Goal: Task Accomplishment & Management: Complete application form

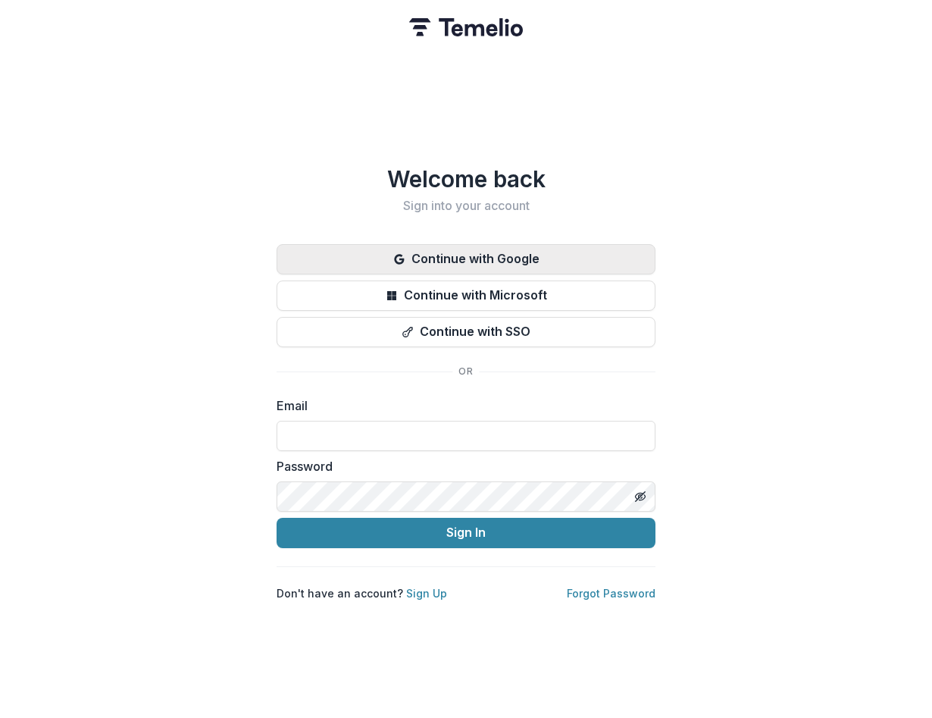
click at [371, 258] on button "Continue with Google" at bounding box center [466, 259] width 379 height 30
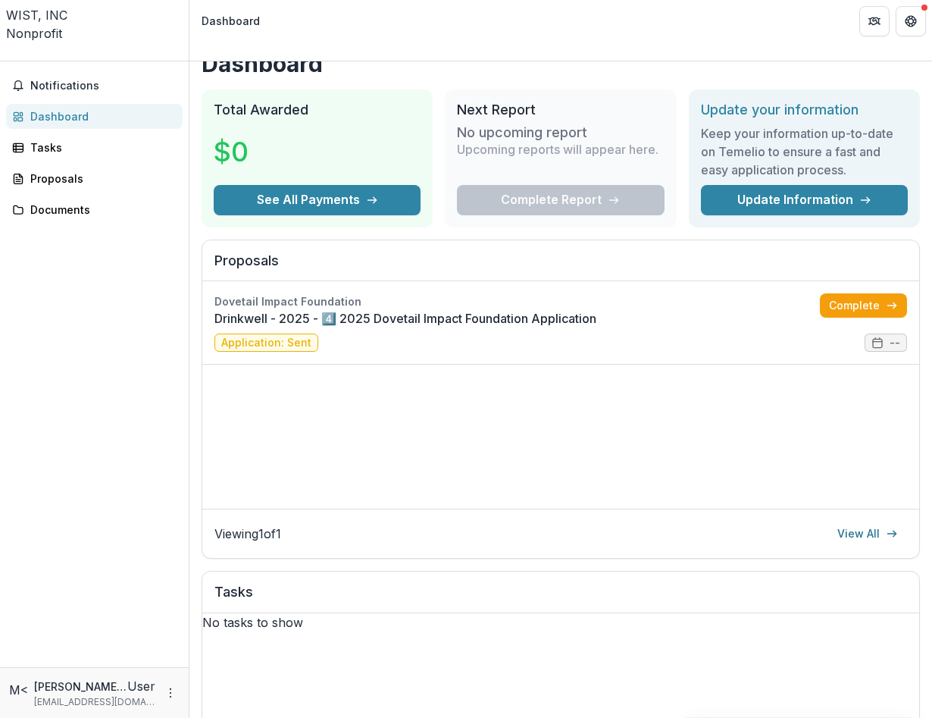
scroll to position [24, 0]
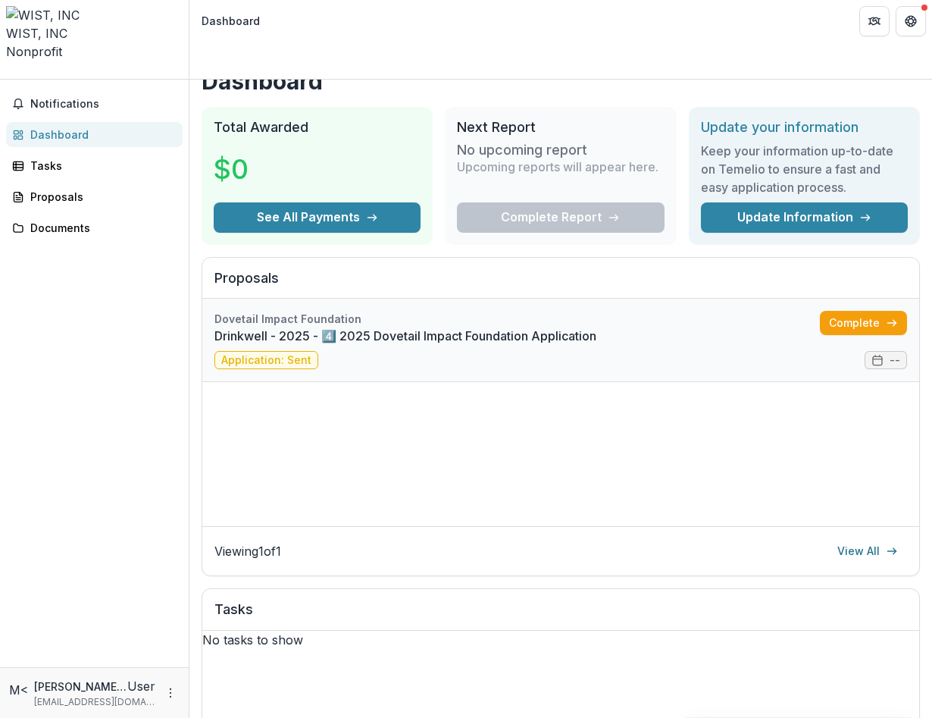
click at [529, 327] on link "Drinkwell - 2025 - 4️⃣ 2025 Dovetail Impact Foundation Application" at bounding box center [517, 336] width 606 height 18
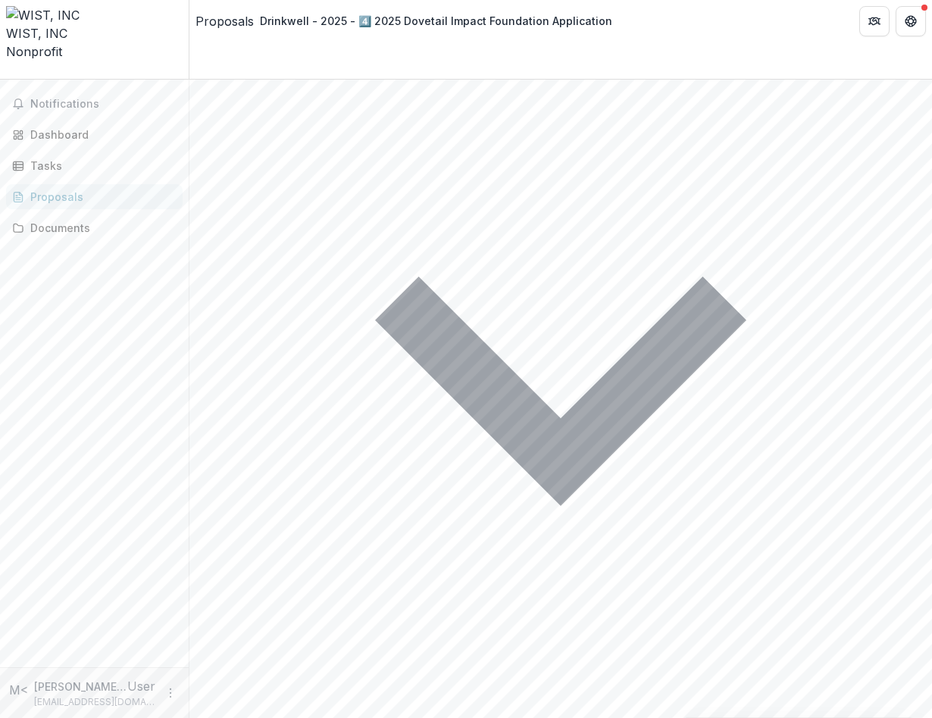
scroll to position [3974, 0]
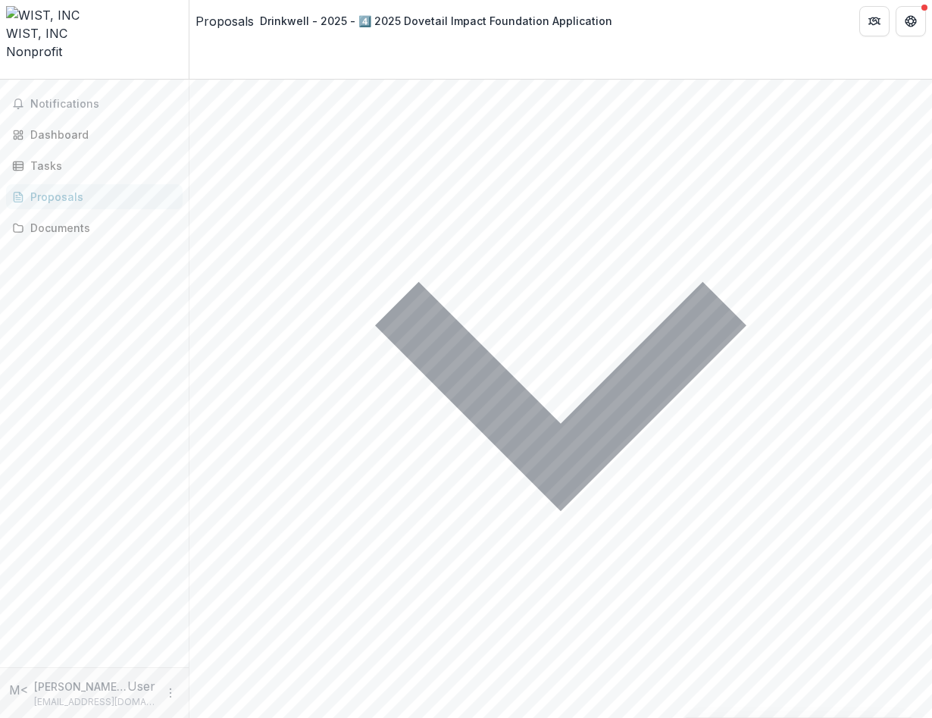
drag, startPoint x: 502, startPoint y: 249, endPoint x: 491, endPoint y: 263, distance: 17.8
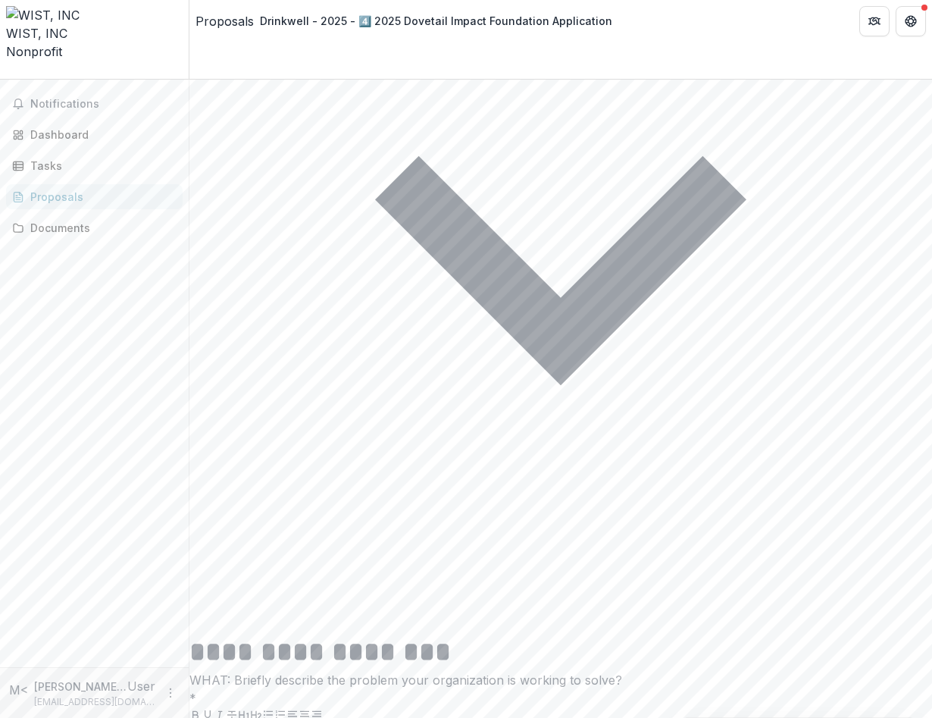
scroll to position [4136, 0]
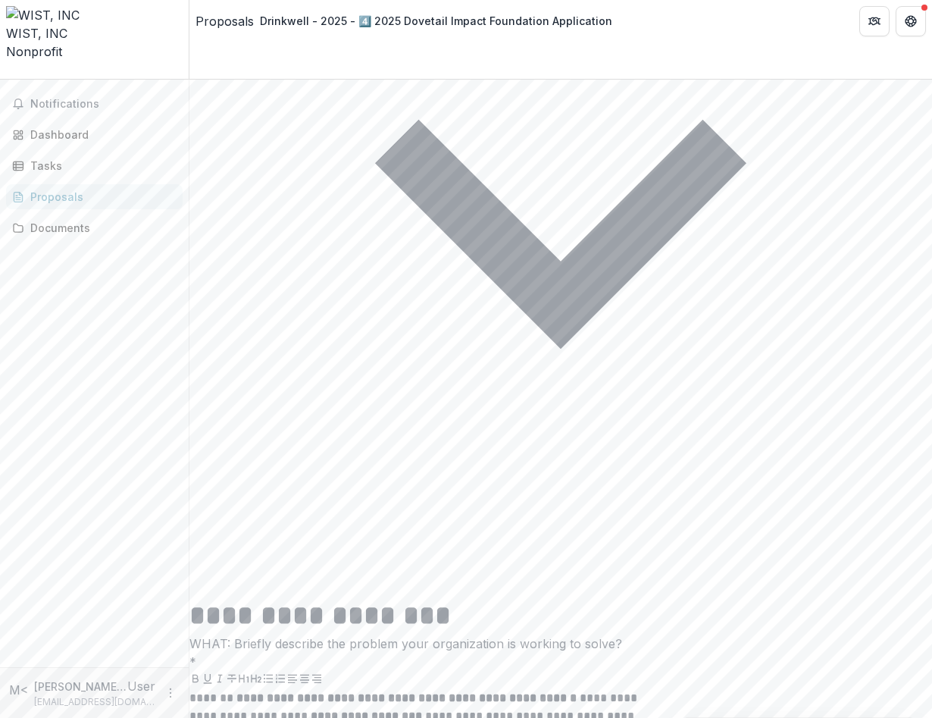
drag, startPoint x: 364, startPoint y: 254, endPoint x: 352, endPoint y: 255, distance: 11.4
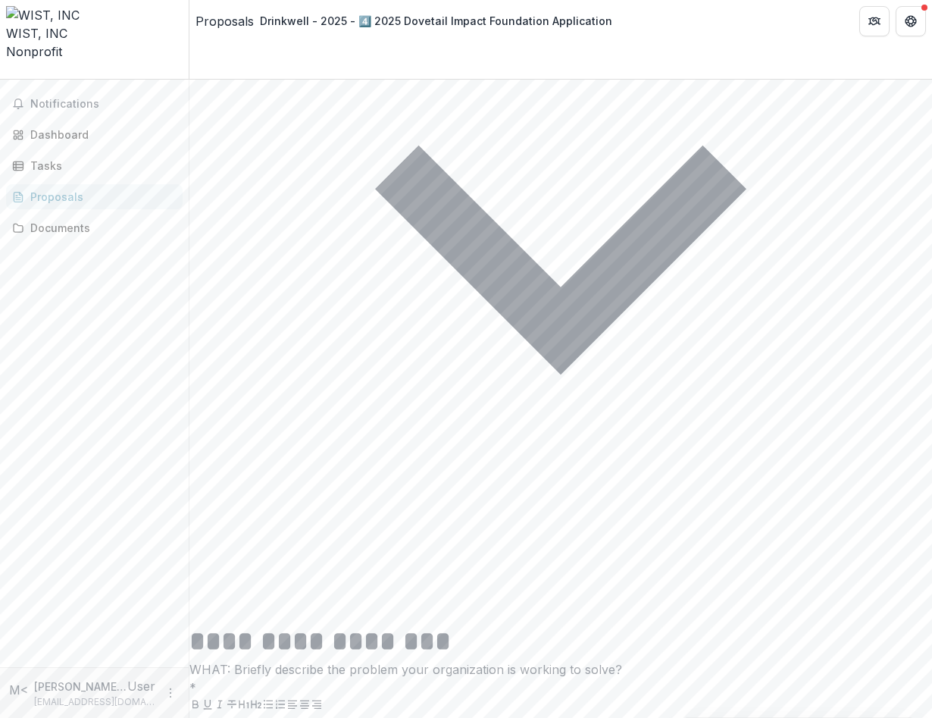
scroll to position [4107, 0]
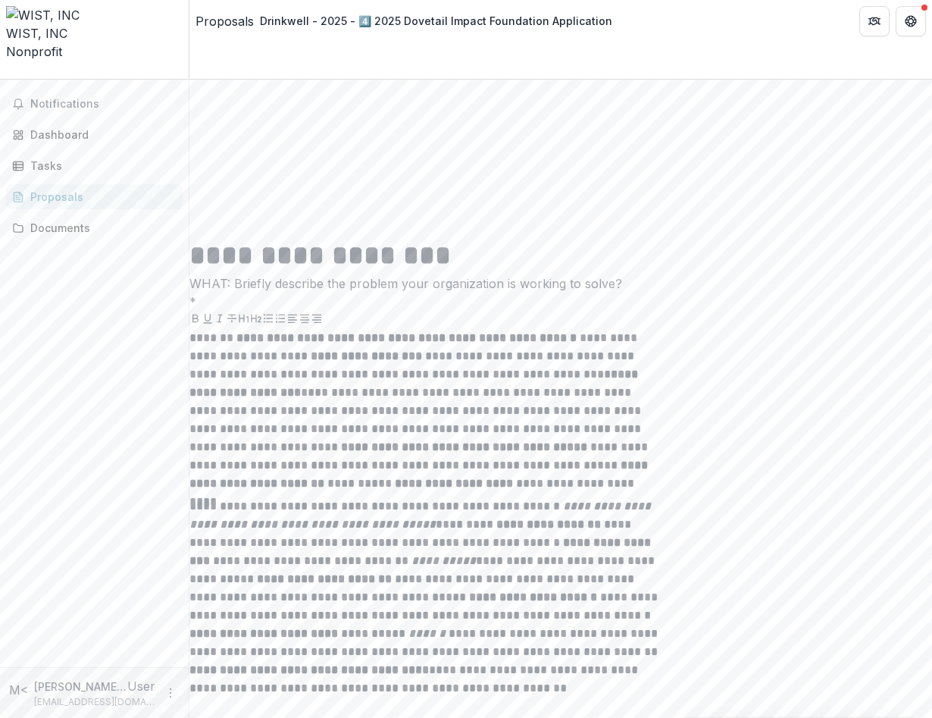
scroll to position [4497, 0]
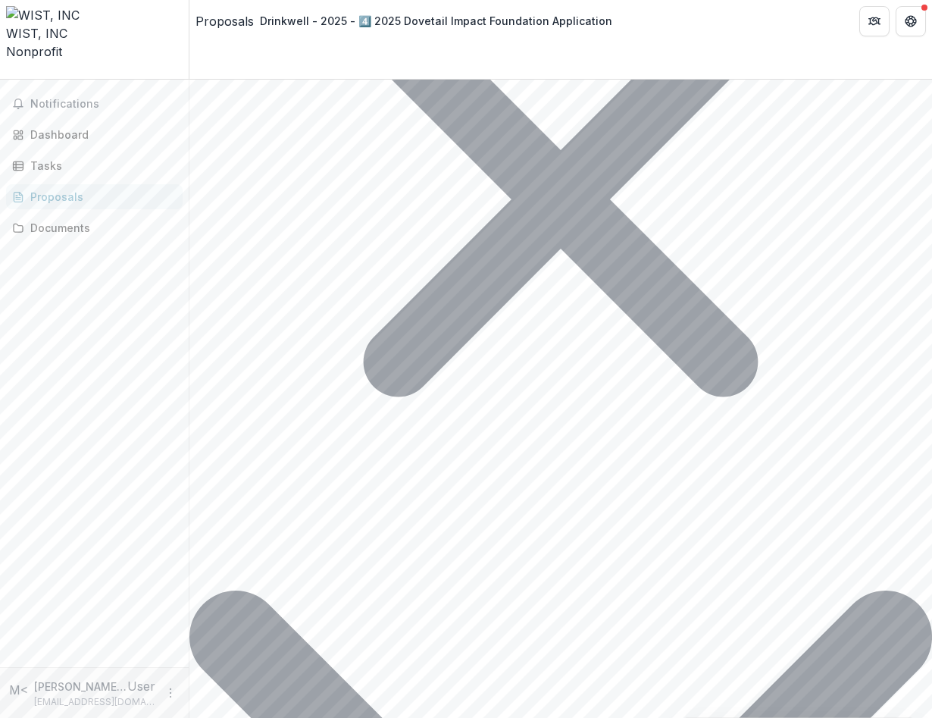
scroll to position [7350, 0]
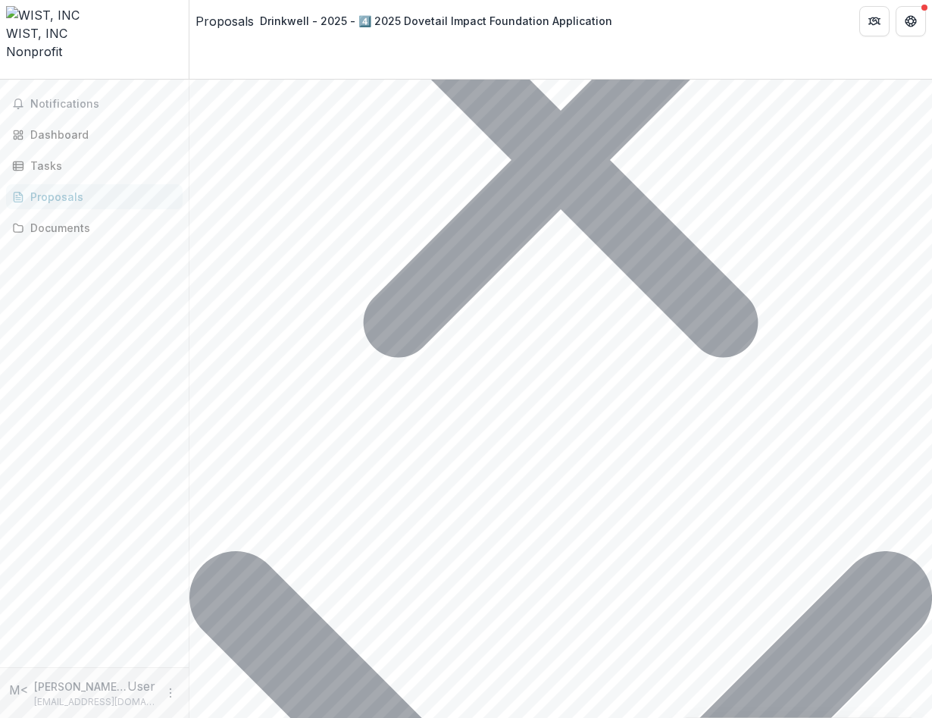
type input "******"
type input "*******"
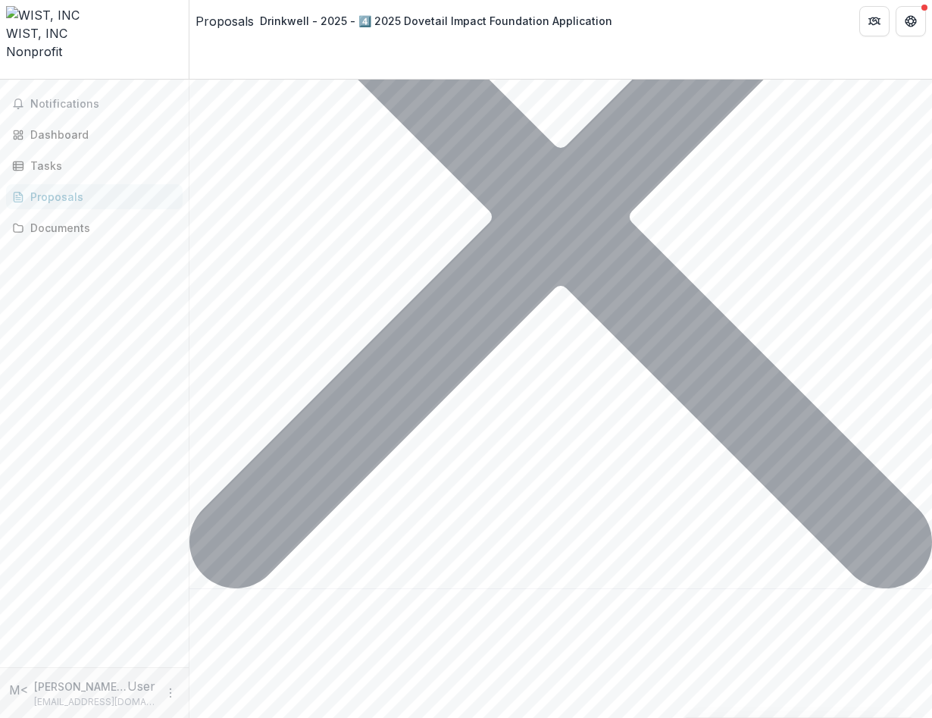
scroll to position [8082, 0]
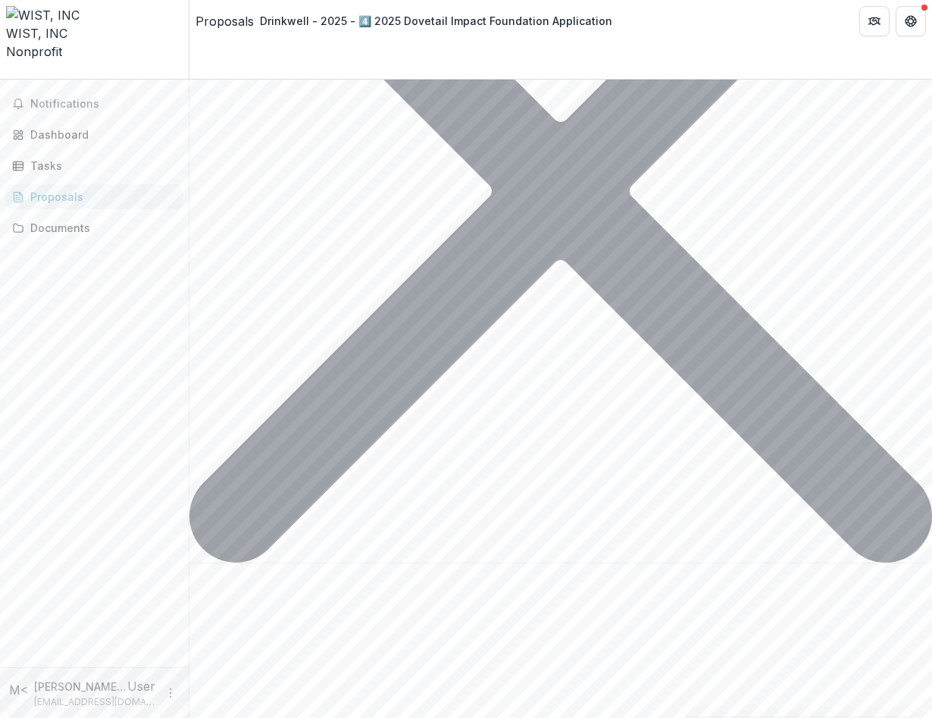
type input "****"
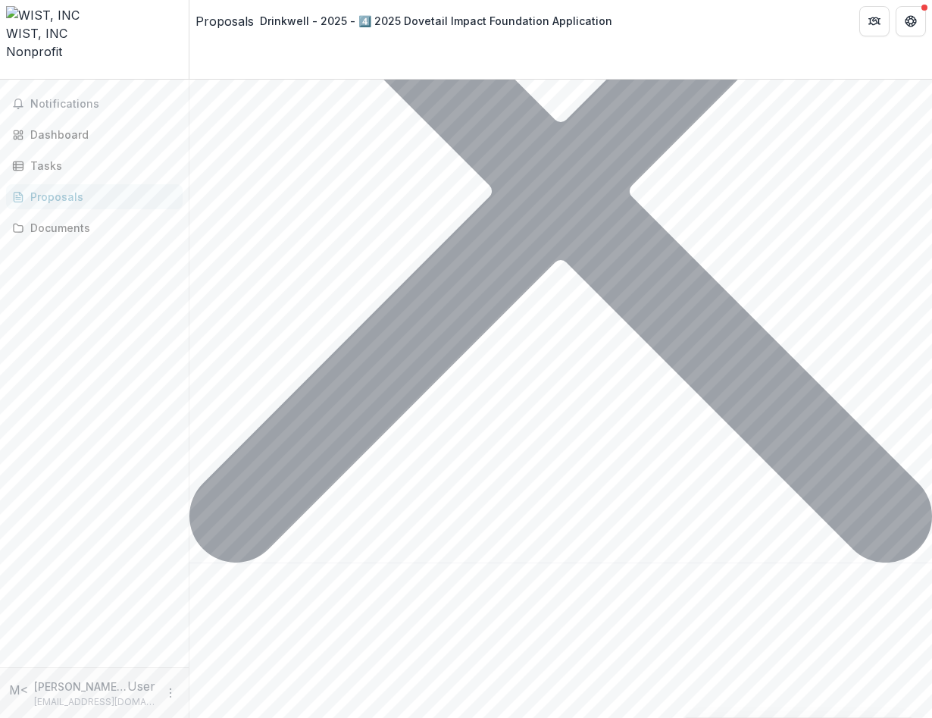
type input "****"
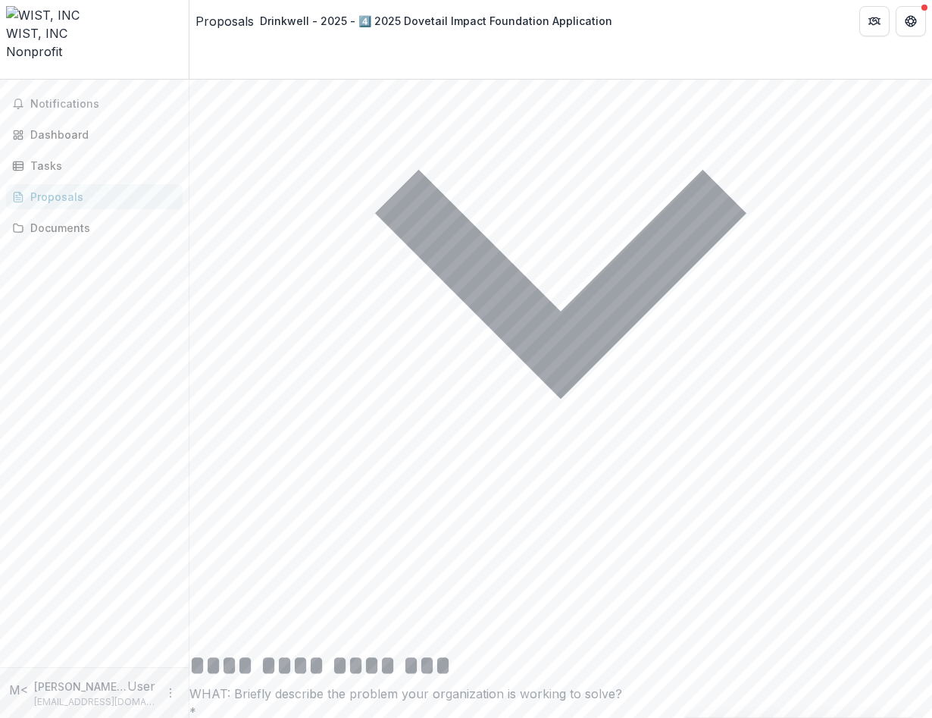
scroll to position [4220, 0]
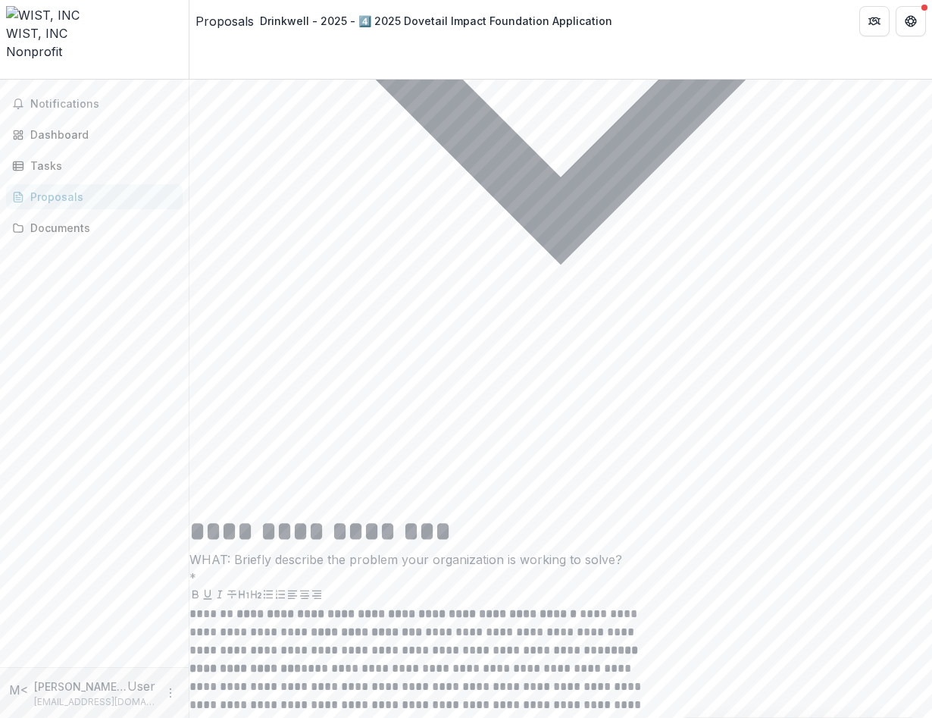
type input "****"
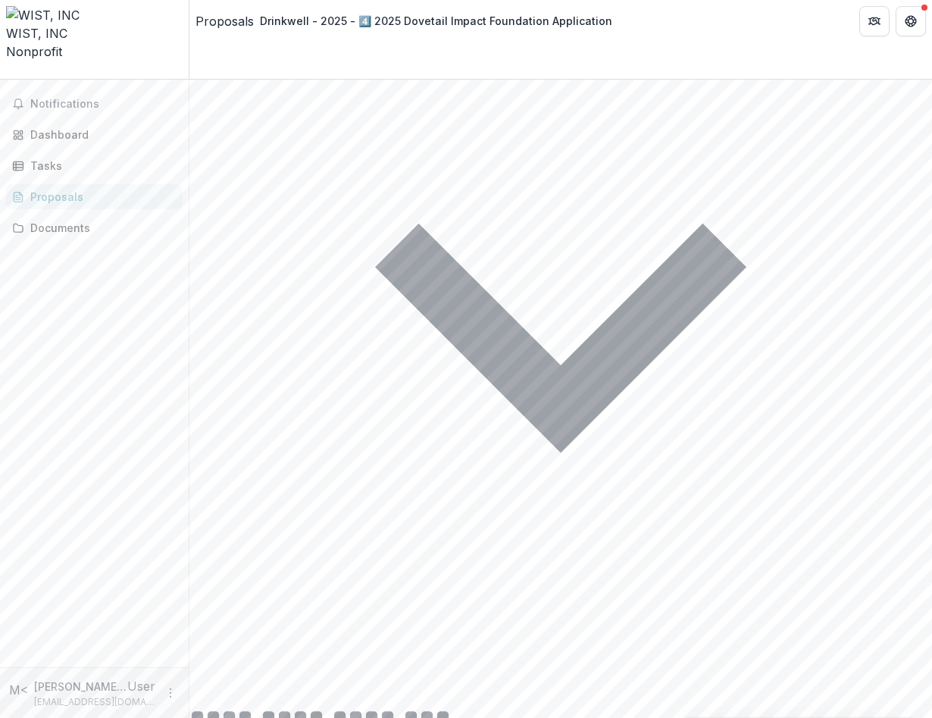
scroll to position [4023, 0]
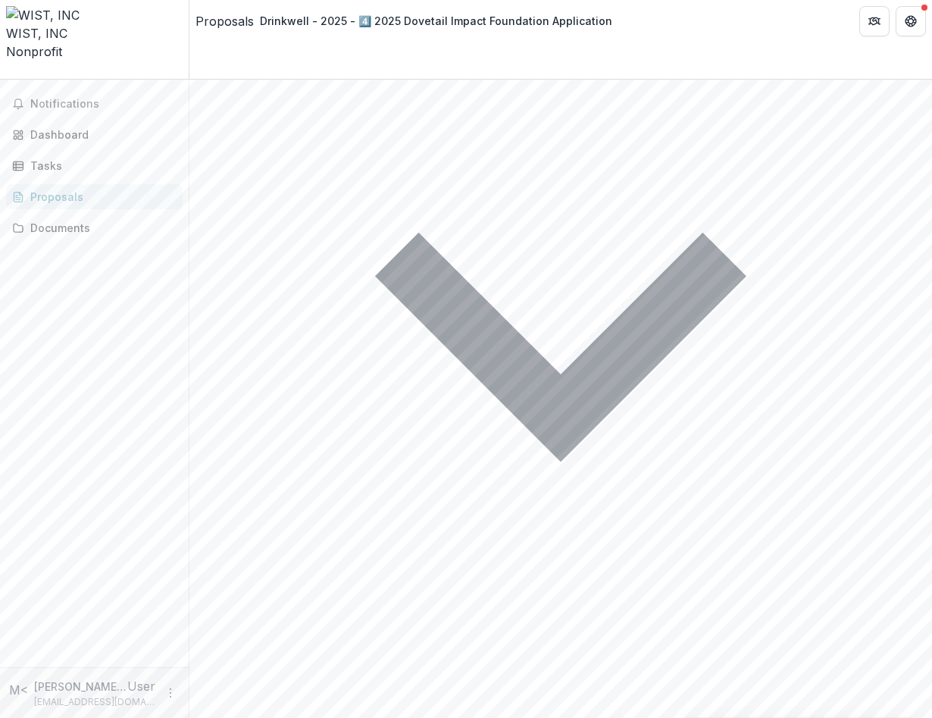
drag, startPoint x: 420, startPoint y: 199, endPoint x: 399, endPoint y: 211, distance: 23.8
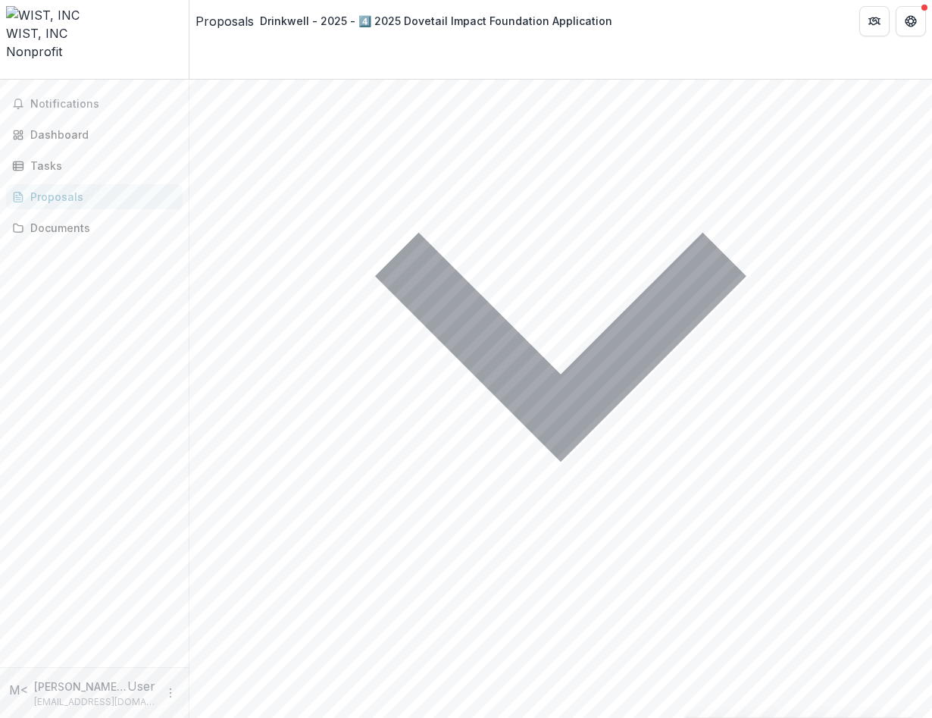
drag, startPoint x: 502, startPoint y: 200, endPoint x: 778, endPoint y: 196, distance: 275.9
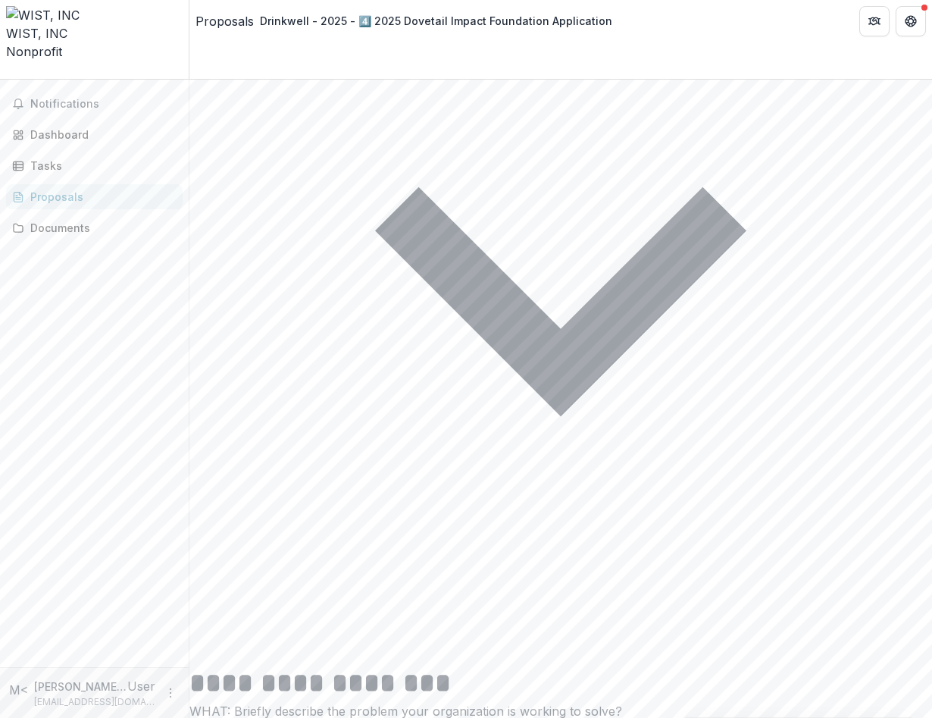
scroll to position [4073, 0]
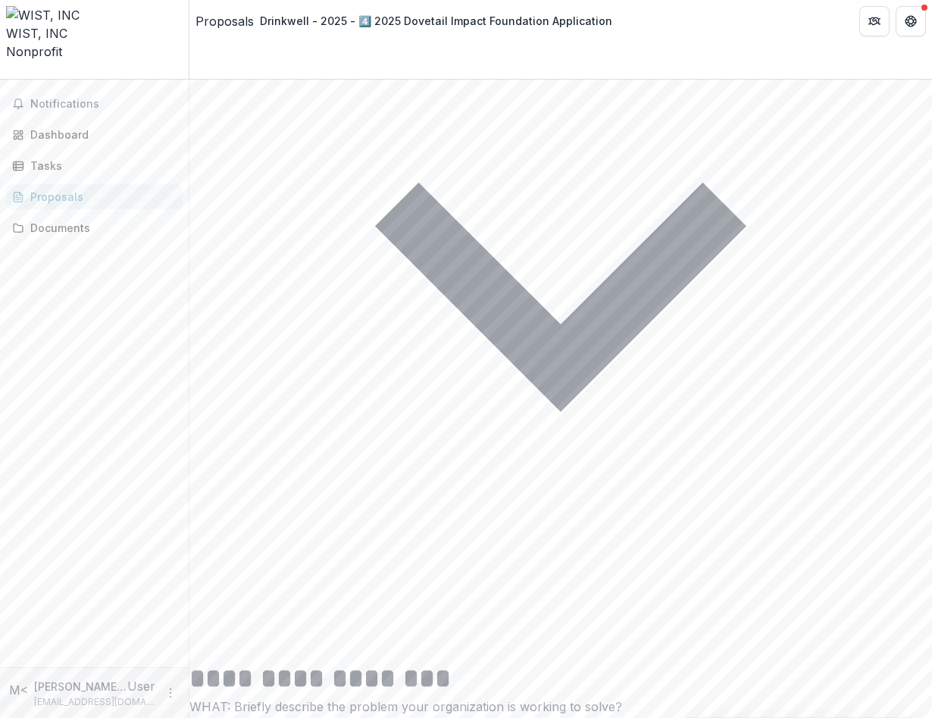
drag, startPoint x: 629, startPoint y: 229, endPoint x: 629, endPoint y: 210, distance: 18.9
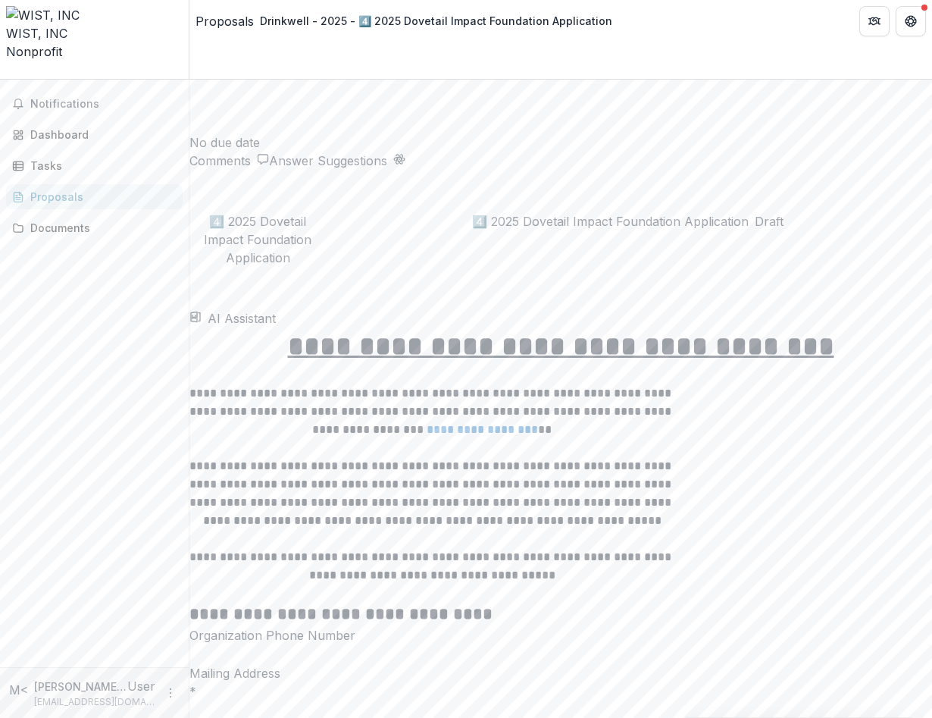
scroll to position [2210, 0]
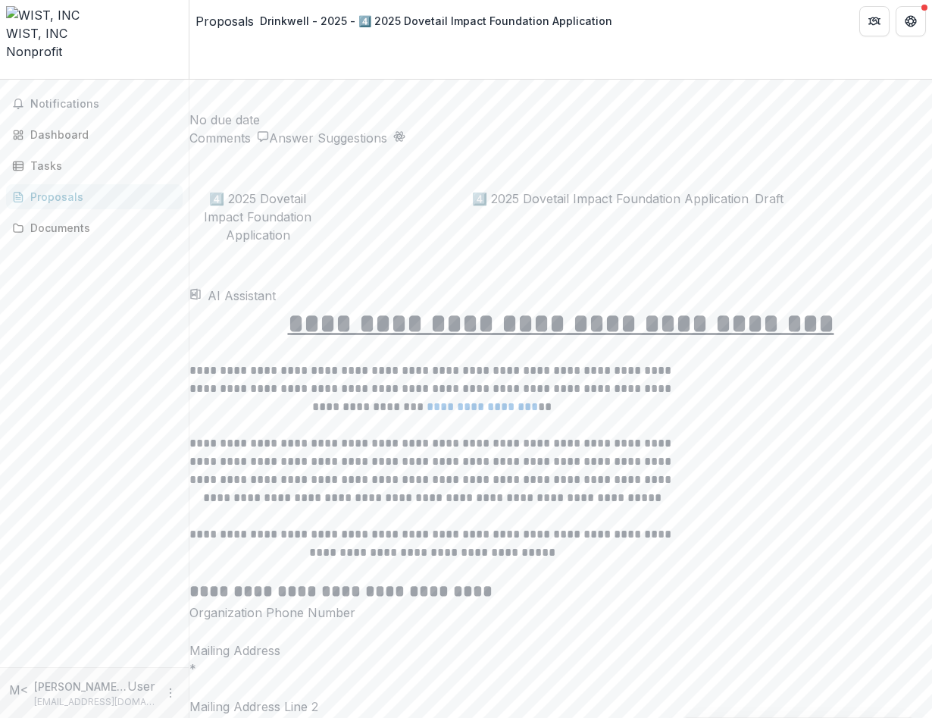
scroll to position [2184, 0]
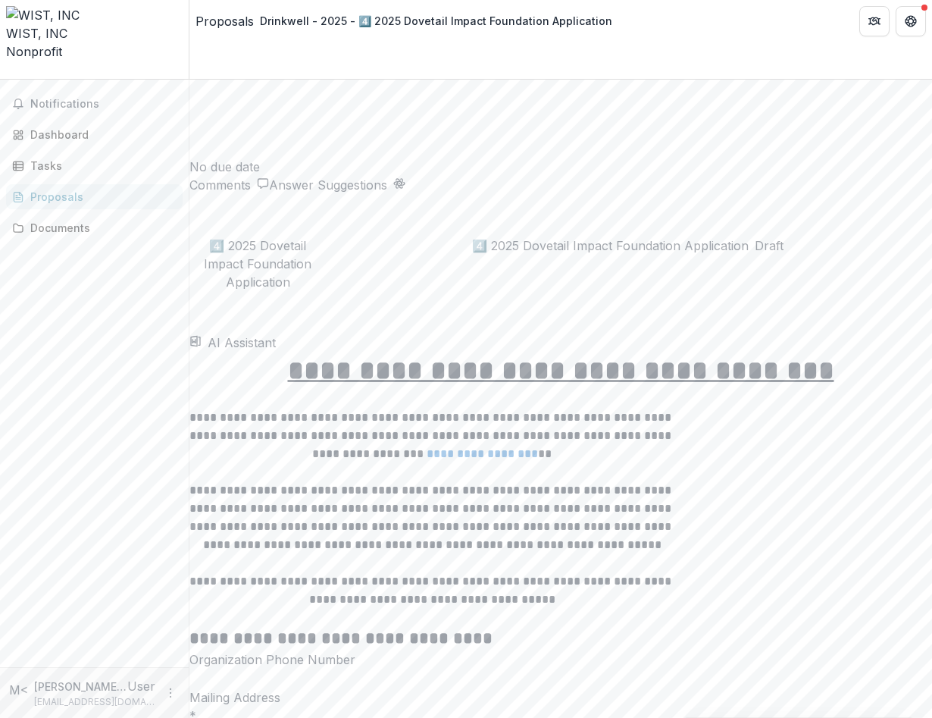
drag, startPoint x: 579, startPoint y: 192, endPoint x: 663, endPoint y: 193, distance: 84.1
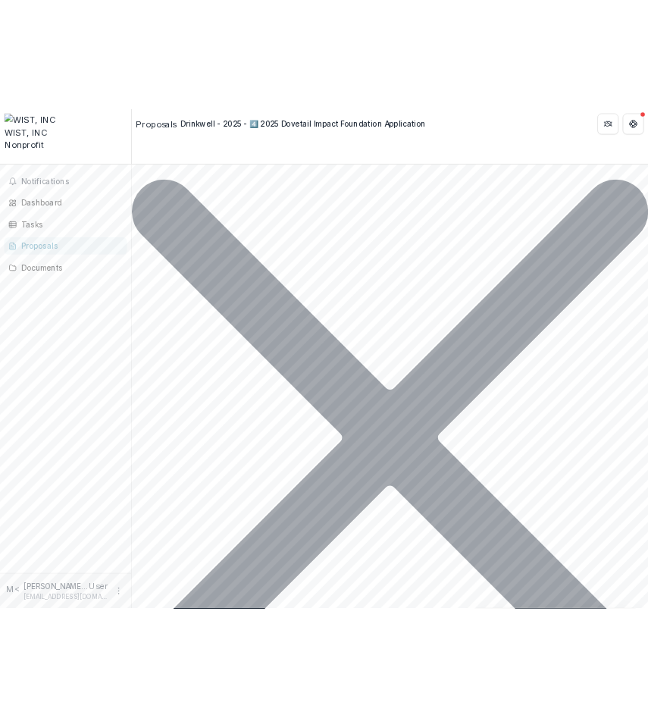
scroll to position [7700, 0]
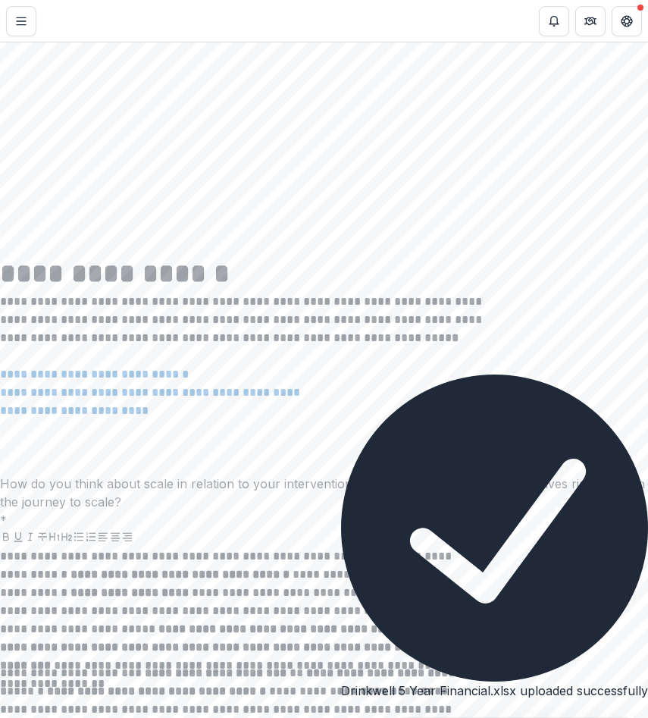
scroll to position [8288, 0]
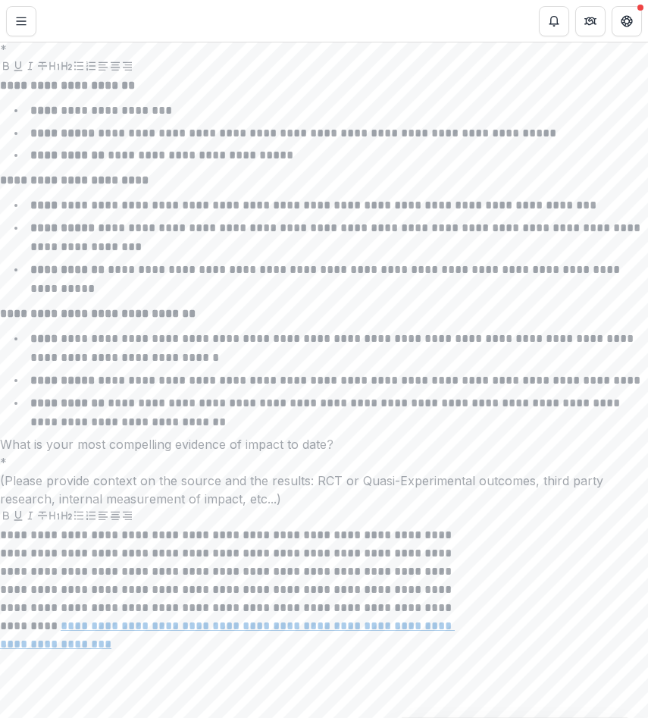
scroll to position [9343, 0]
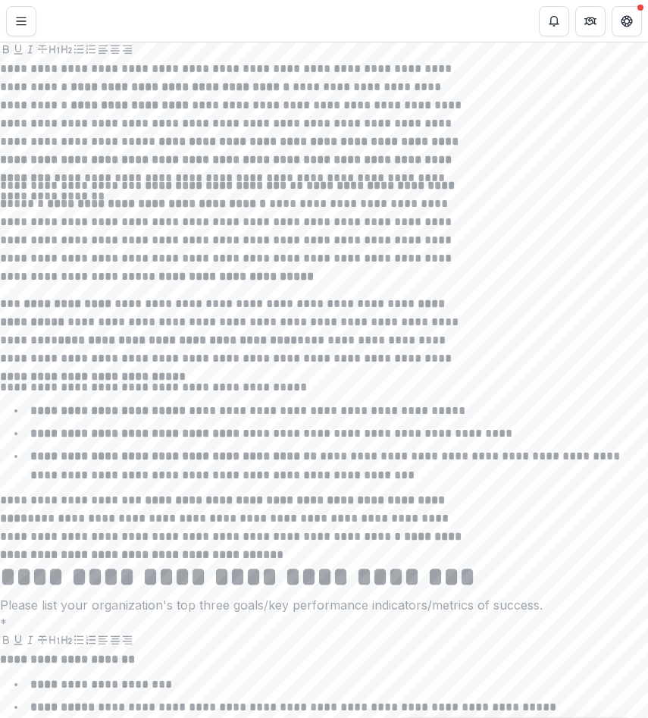
scroll to position [8743, 0]
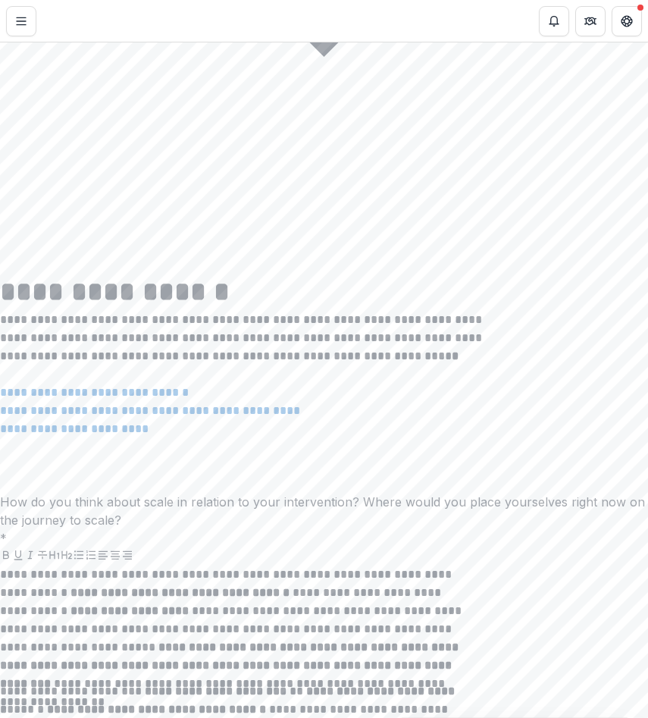
scroll to position [8257, 0]
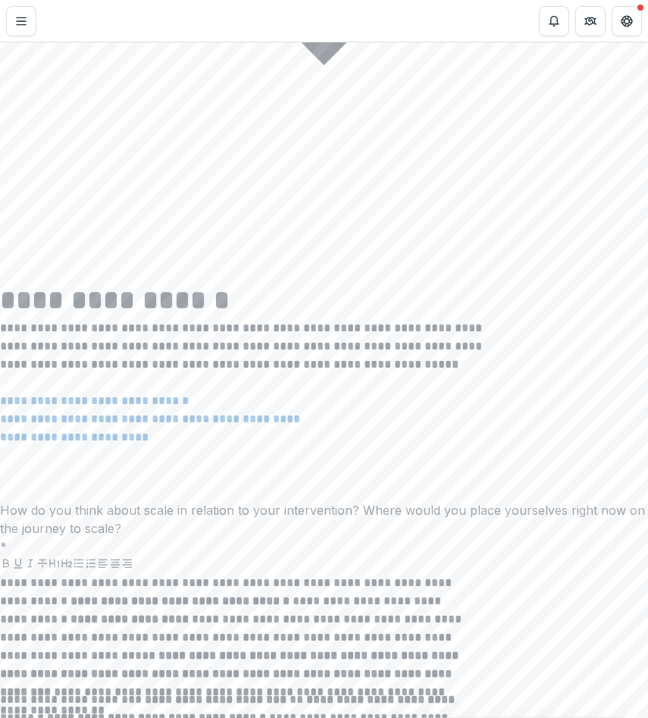
type textarea "**********"
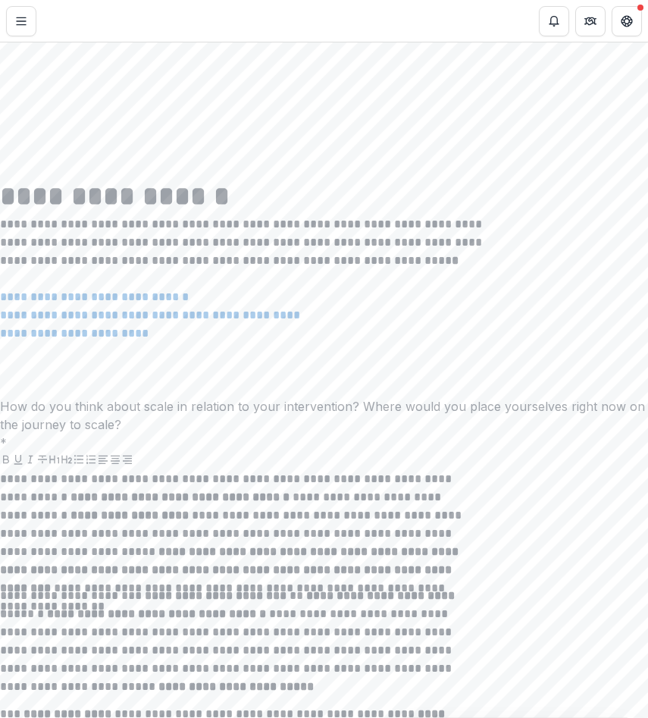
scroll to position [8400, 0]
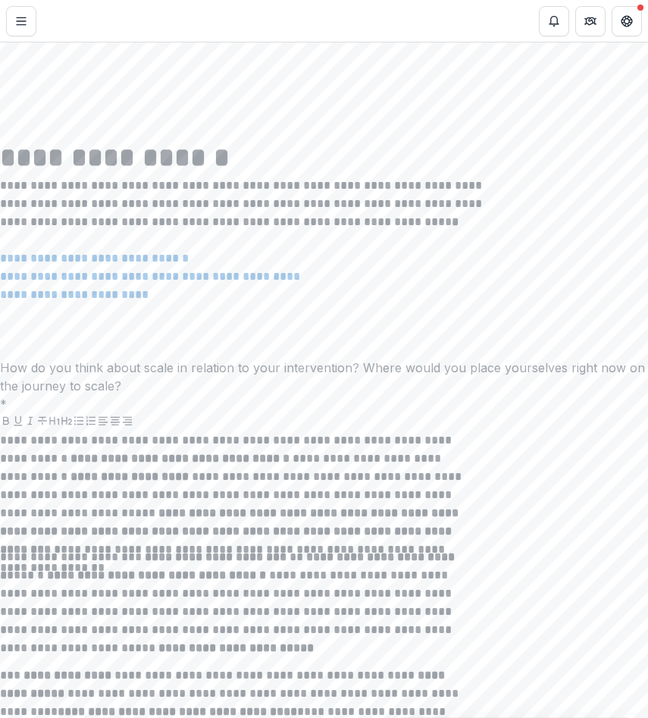
type textarea "***"
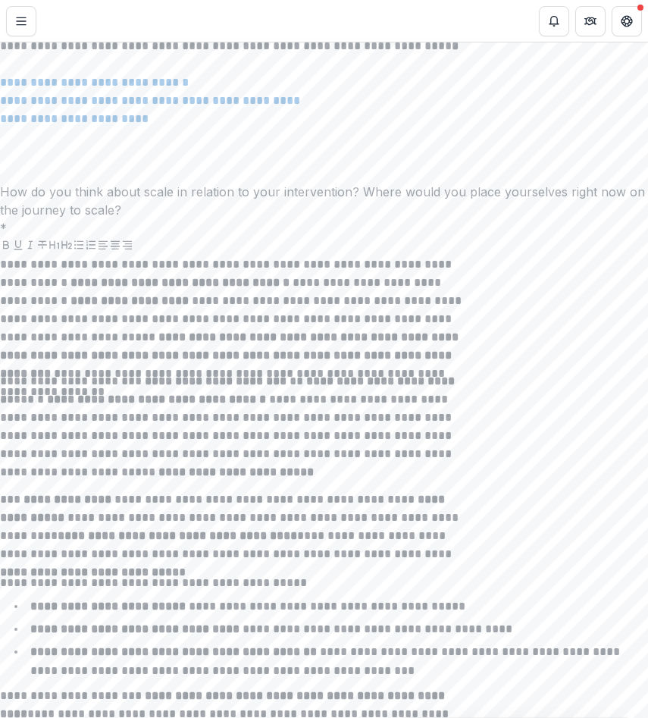
scroll to position [8563, 0]
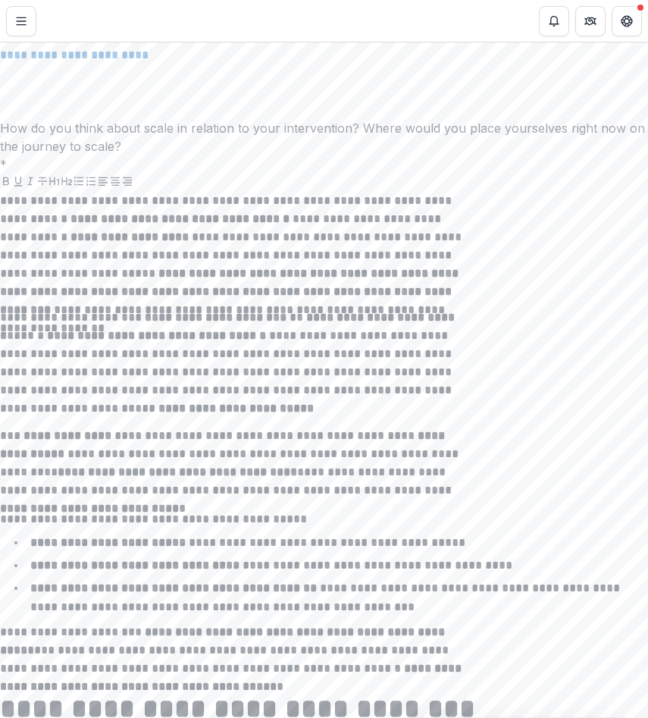
scroll to position [8643, 0]
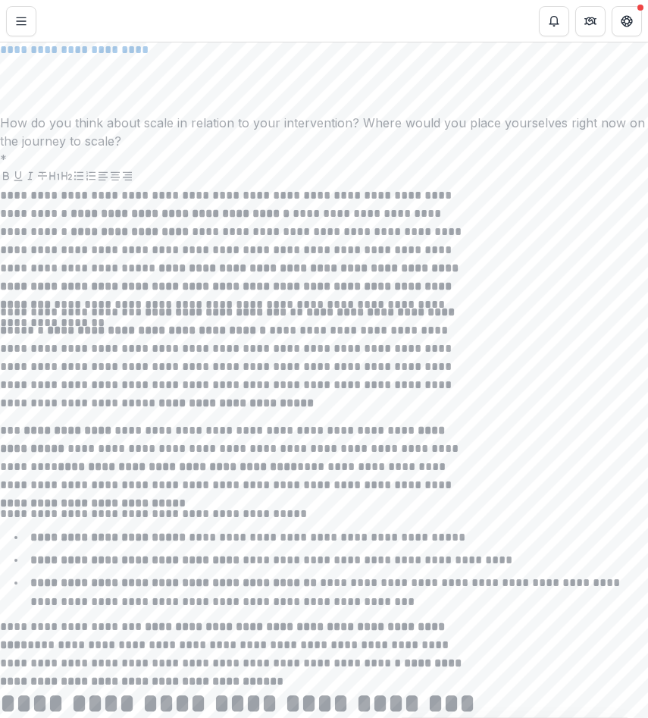
type input "***"
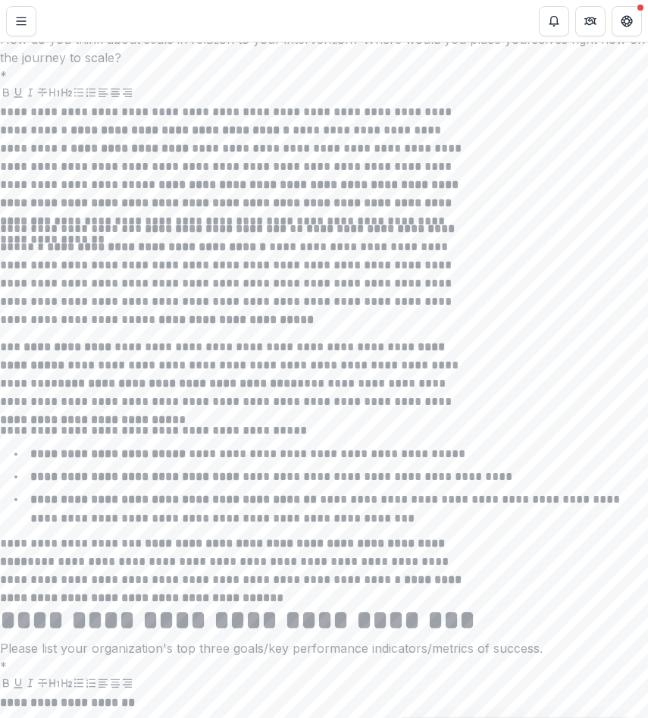
scroll to position [8730, 0]
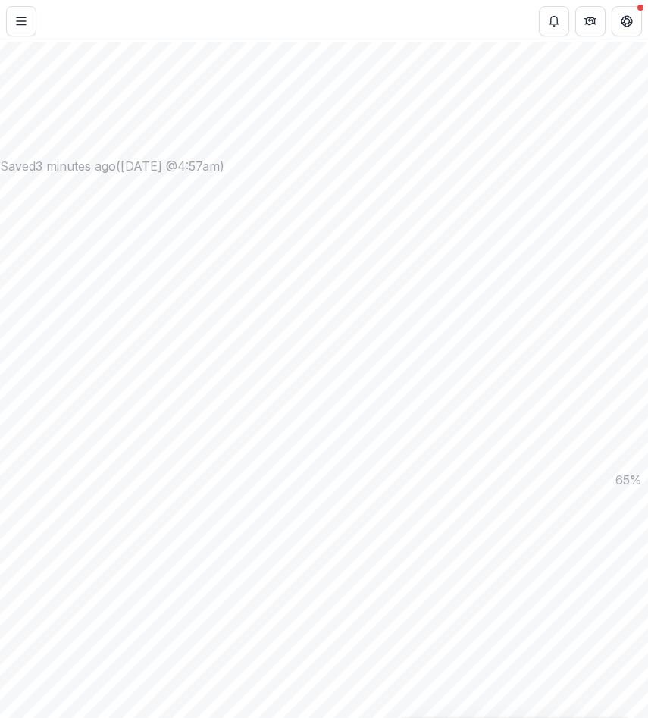
scroll to position [581, 0]
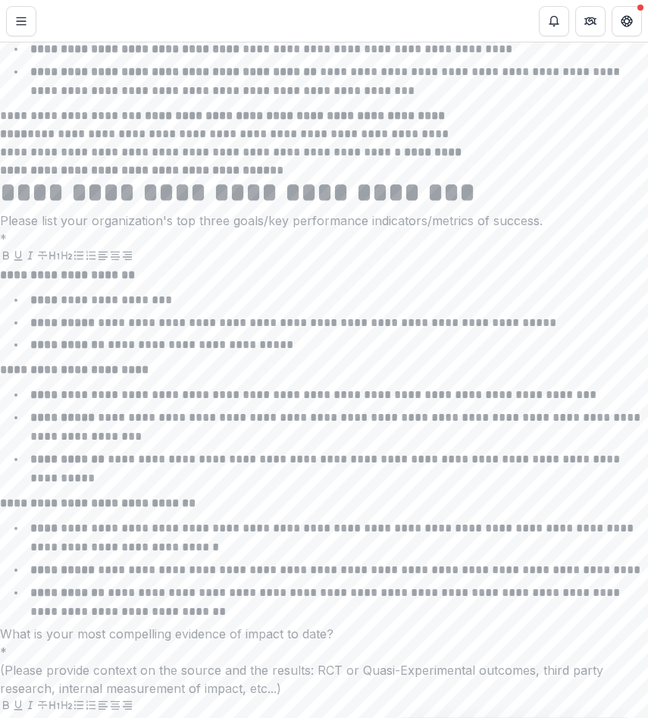
scroll to position [9400, 0]
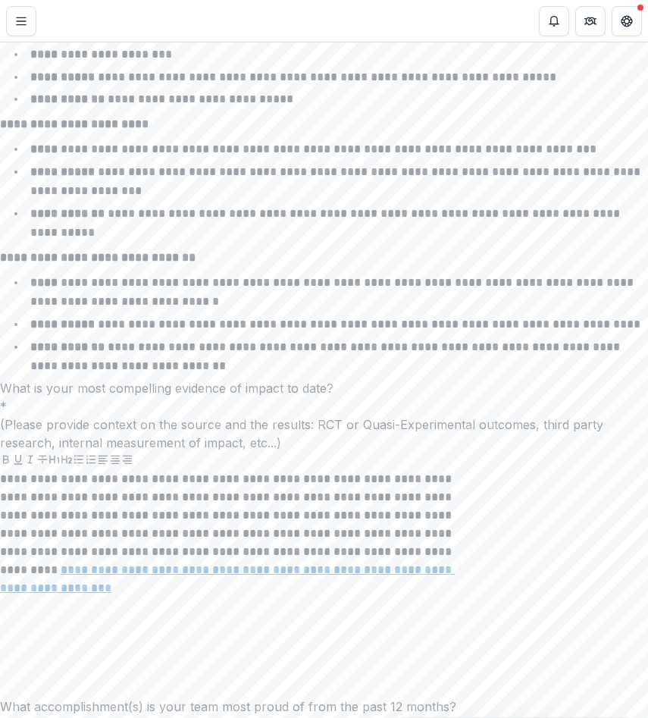
click at [51, 233] on div "**********" at bounding box center [324, 259] width 648 height 14888
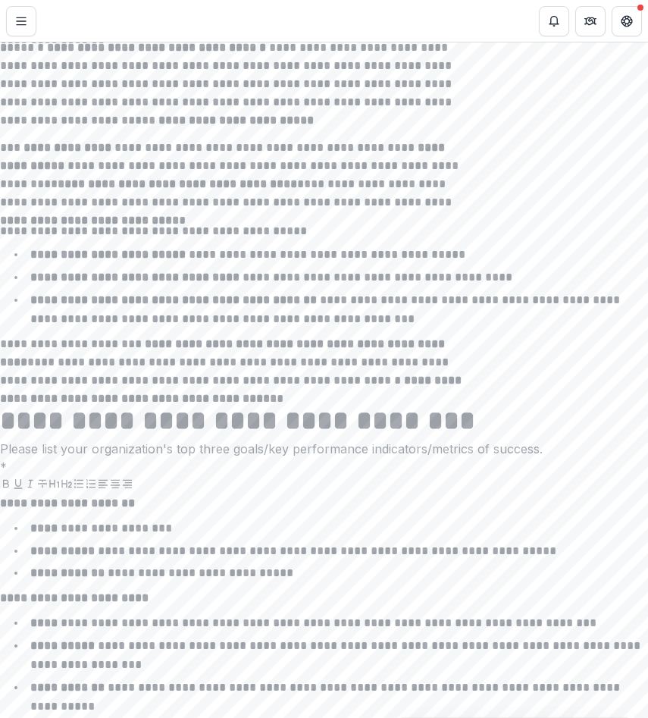
scroll to position [8924, 0]
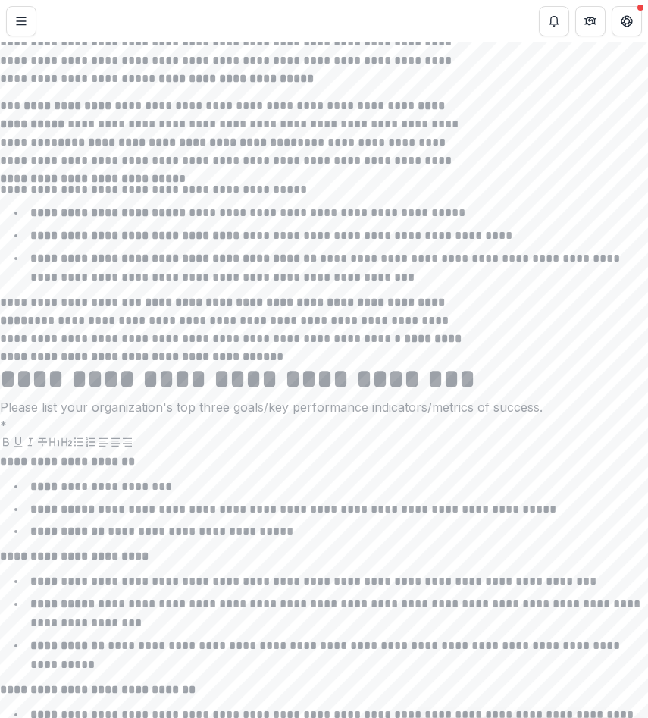
click at [54, 249] on div "**********" at bounding box center [324, 691] width 648 height 14888
click at [64, 298] on div "**********" at bounding box center [324, 691] width 648 height 14888
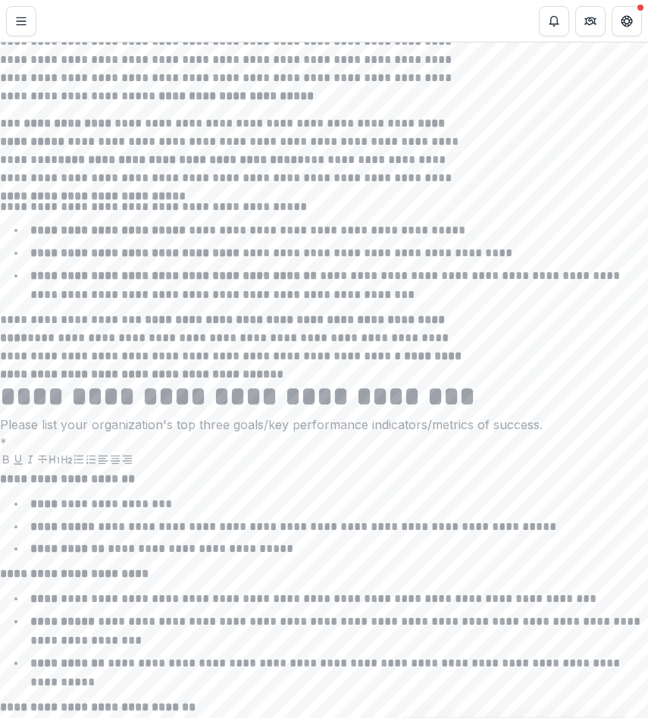
scroll to position [8925, 0]
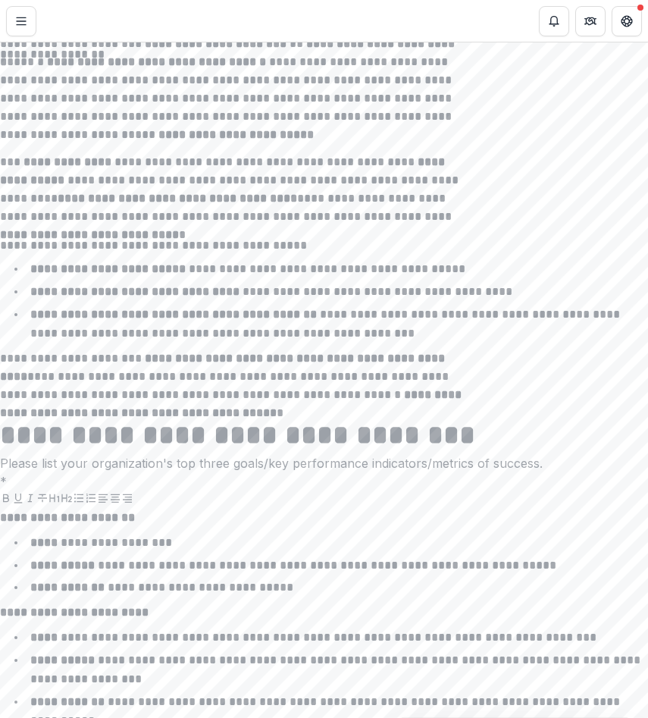
scroll to position [8908, 0]
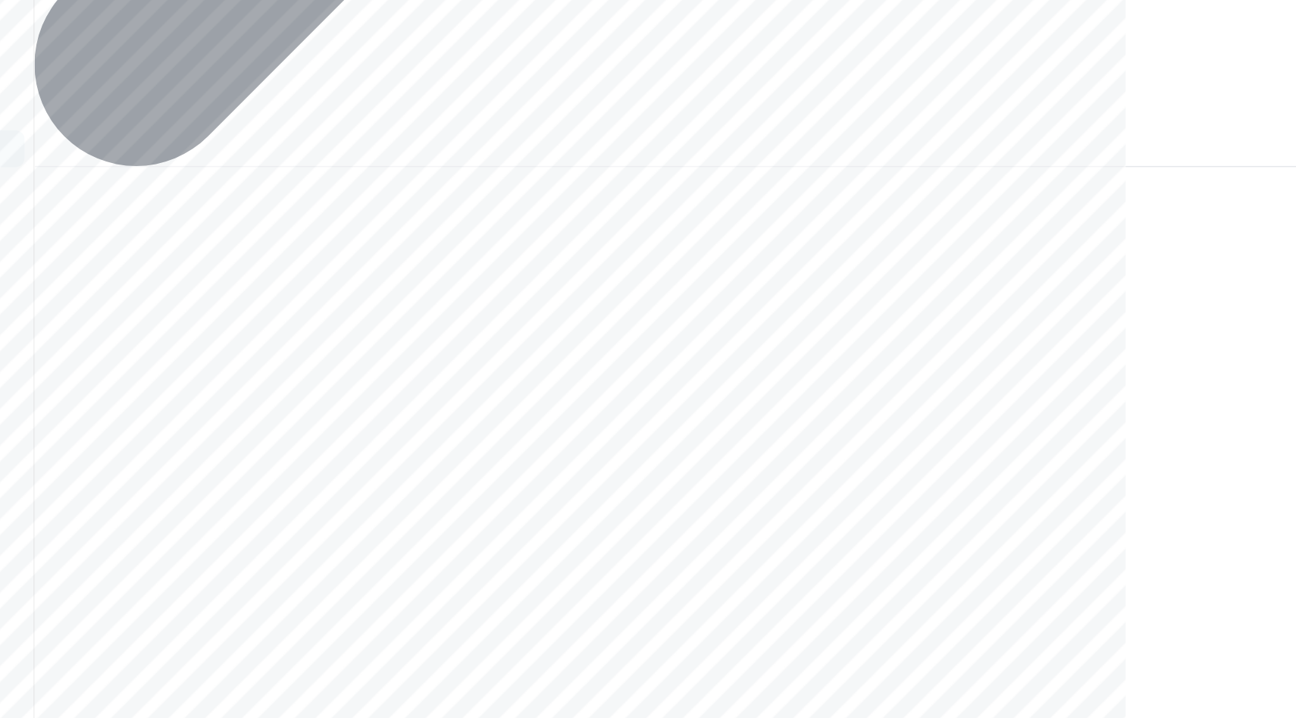
scroll to position [5235, 0]
drag, startPoint x: 659, startPoint y: 370, endPoint x: 367, endPoint y: 342, distance: 293.1
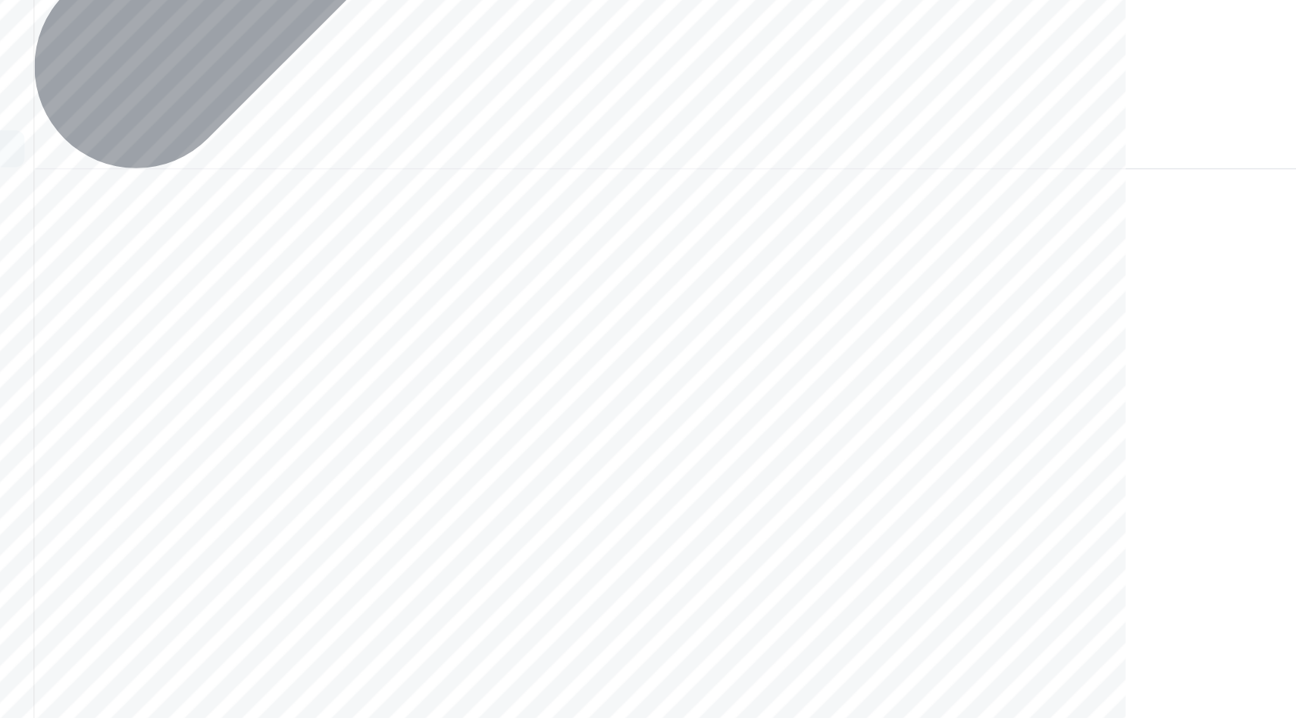
drag, startPoint x: 654, startPoint y: 323, endPoint x: 371, endPoint y: 280, distance: 285.9
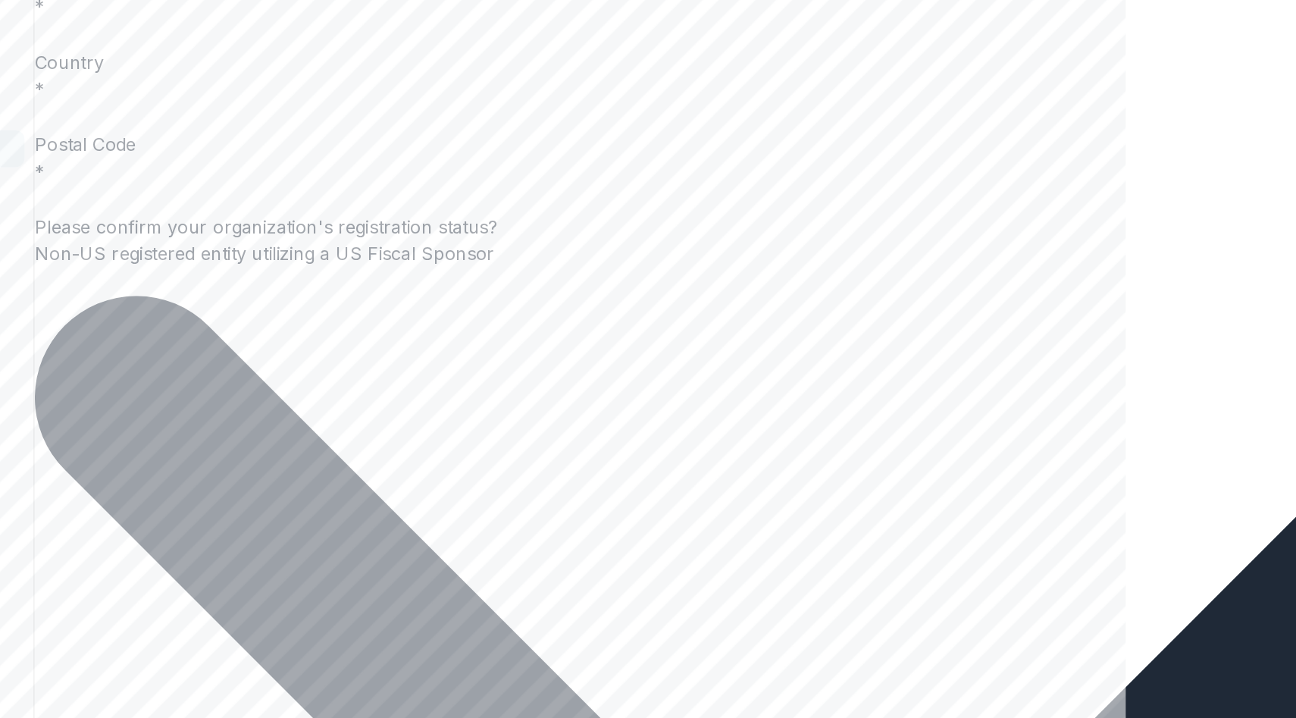
scroll to position [4043, 0]
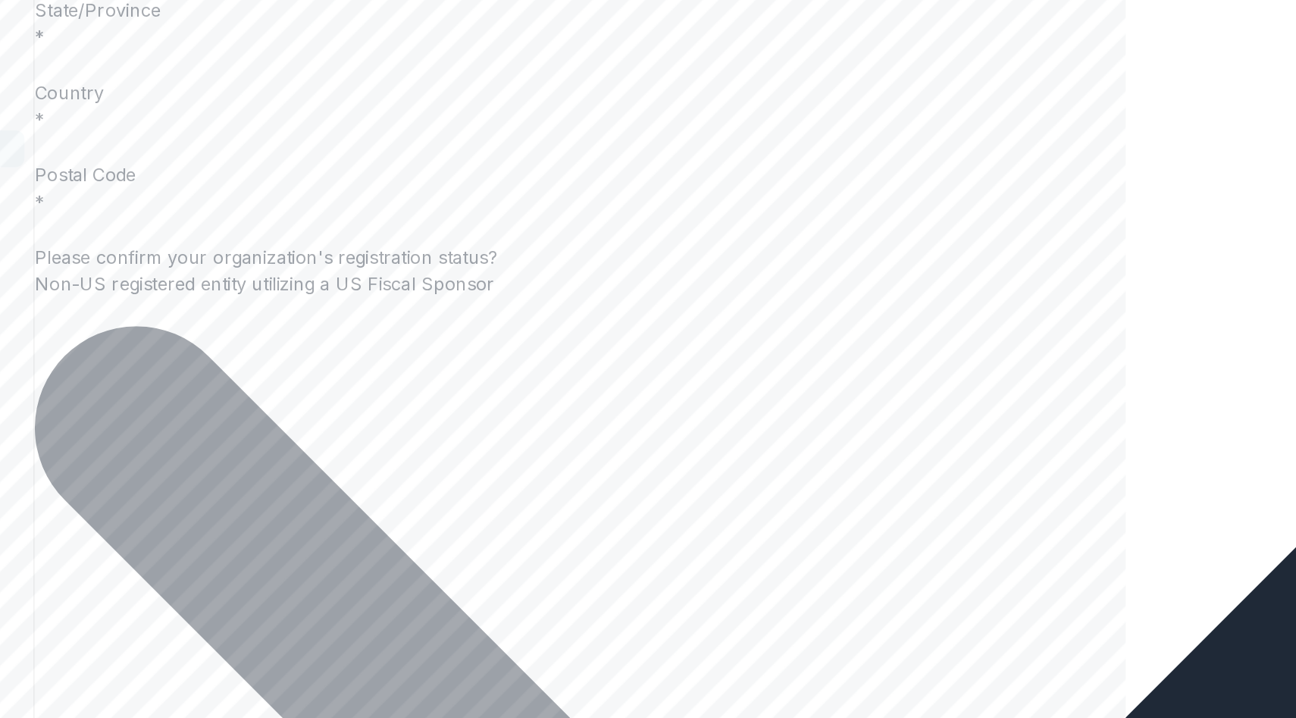
scroll to position [4017, 0]
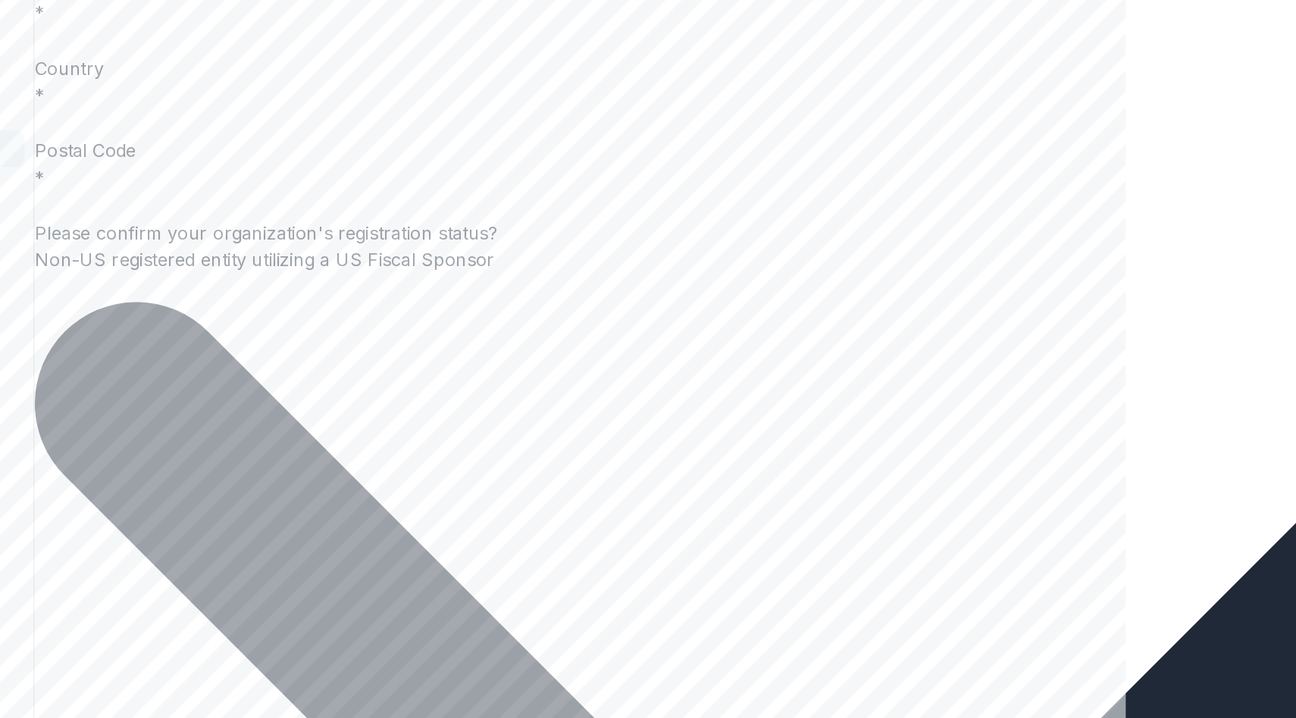
scroll to position [4035, 0]
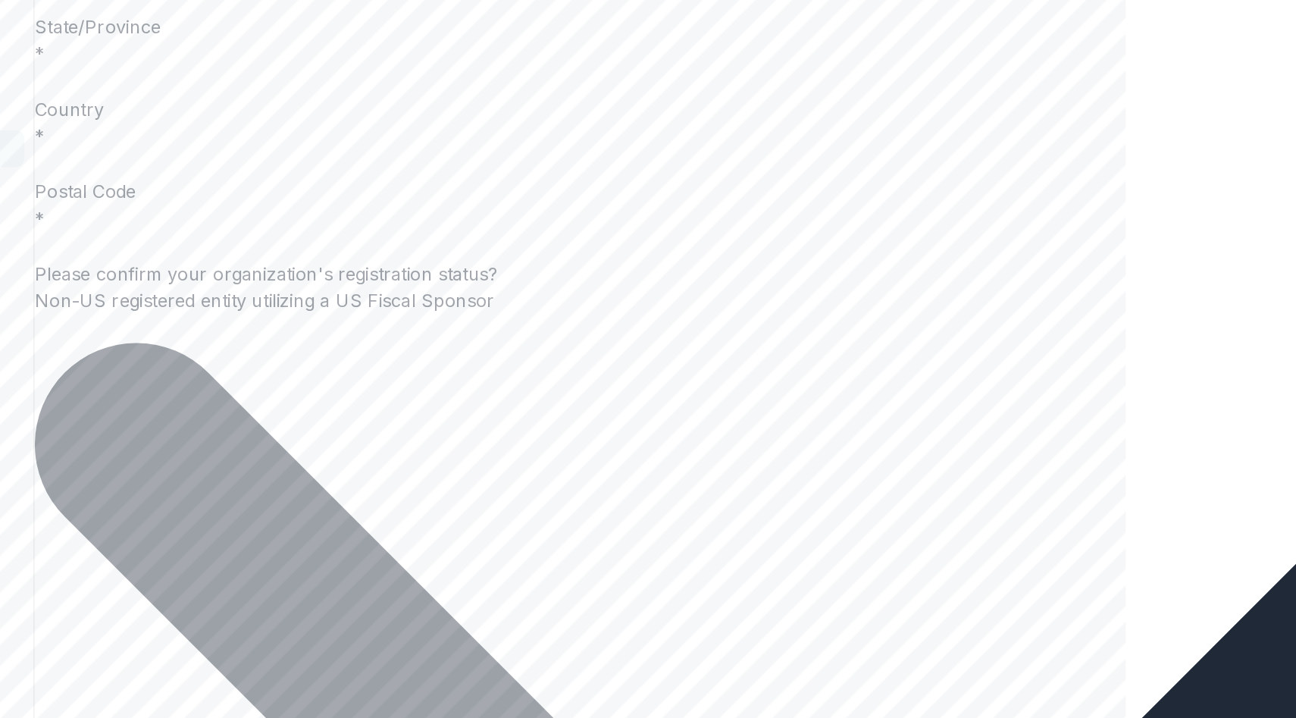
scroll to position [4008, 0]
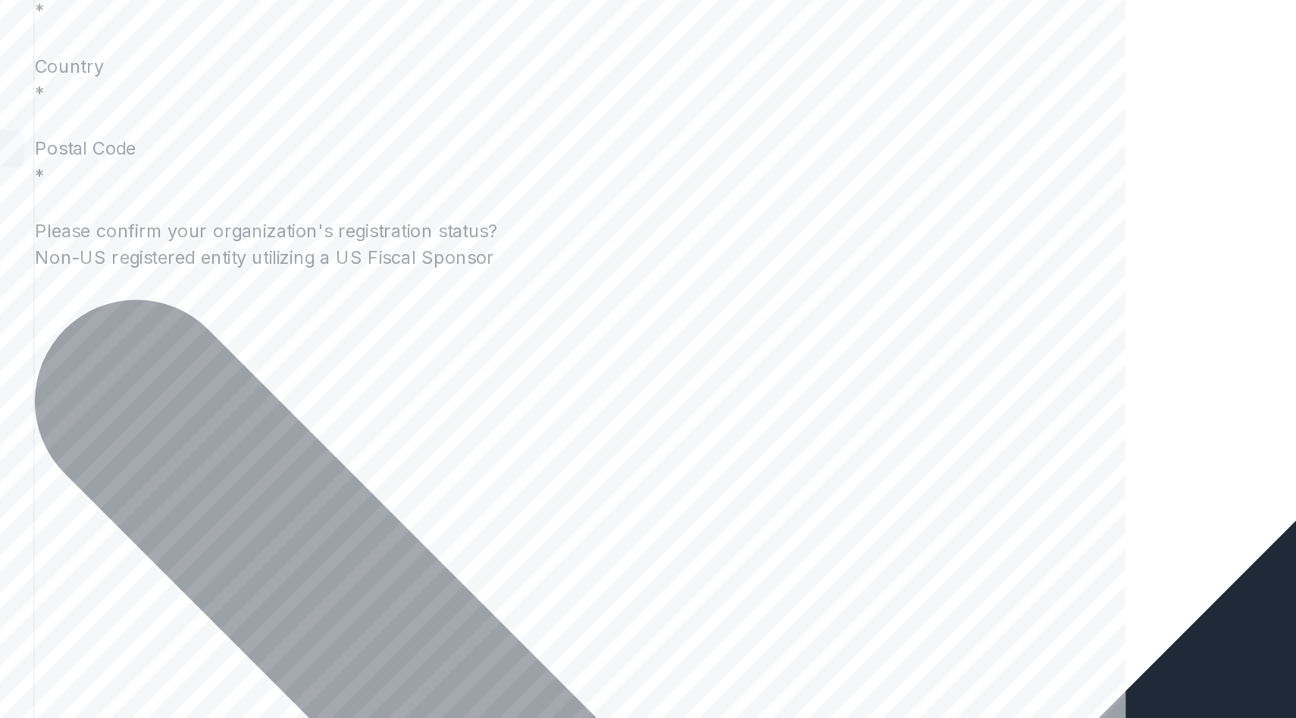
scroll to position [4040, 0]
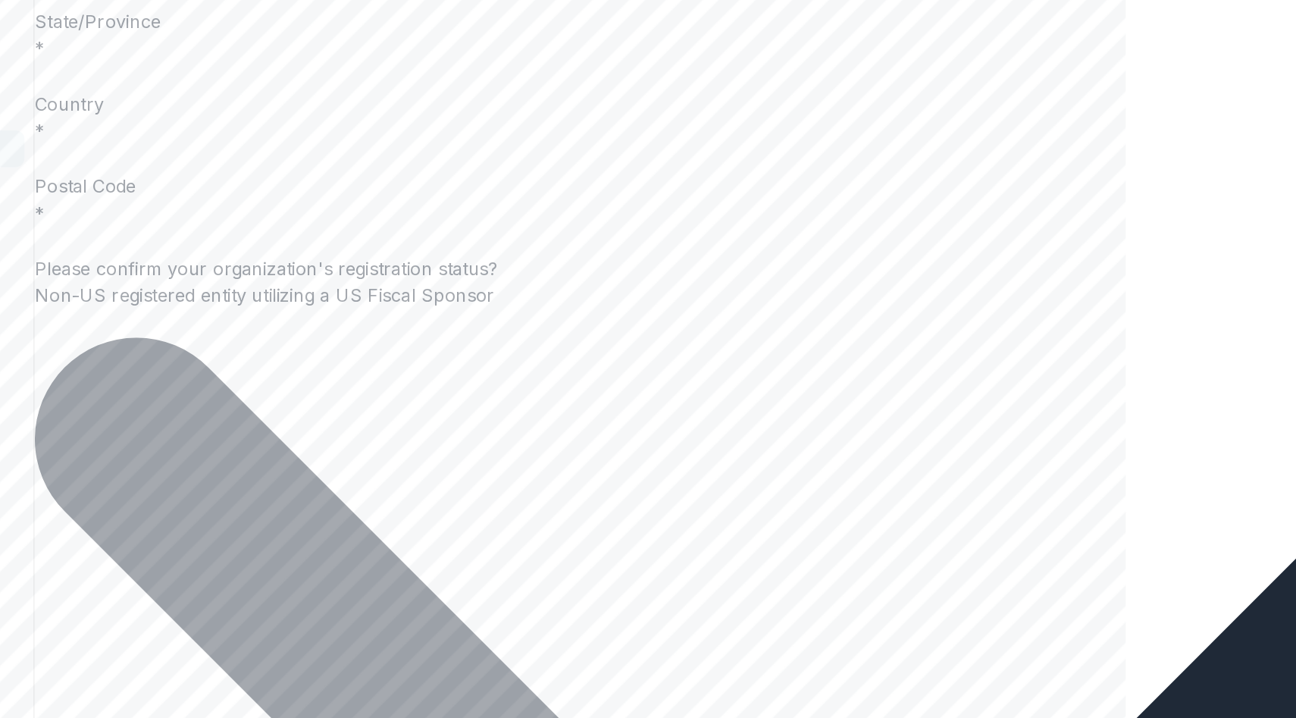
scroll to position [4012, 0]
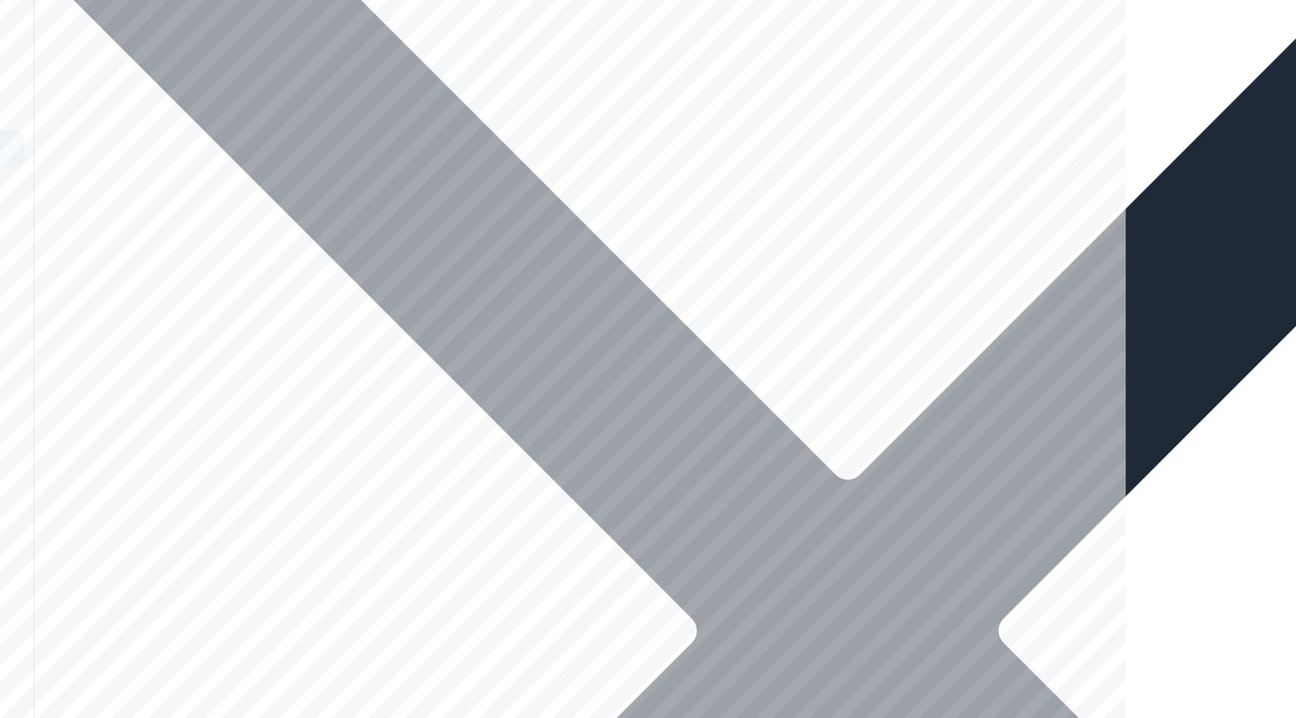
scroll to position [4379, 0]
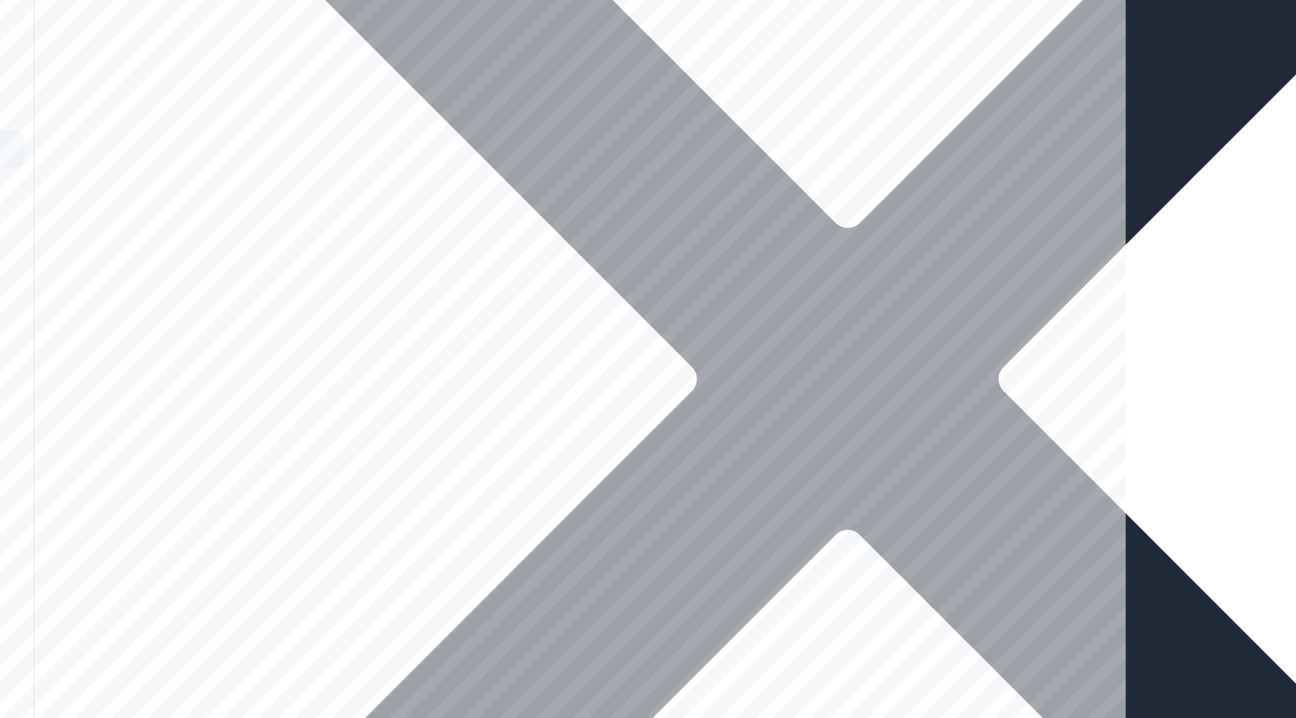
scroll to position [4539, 0]
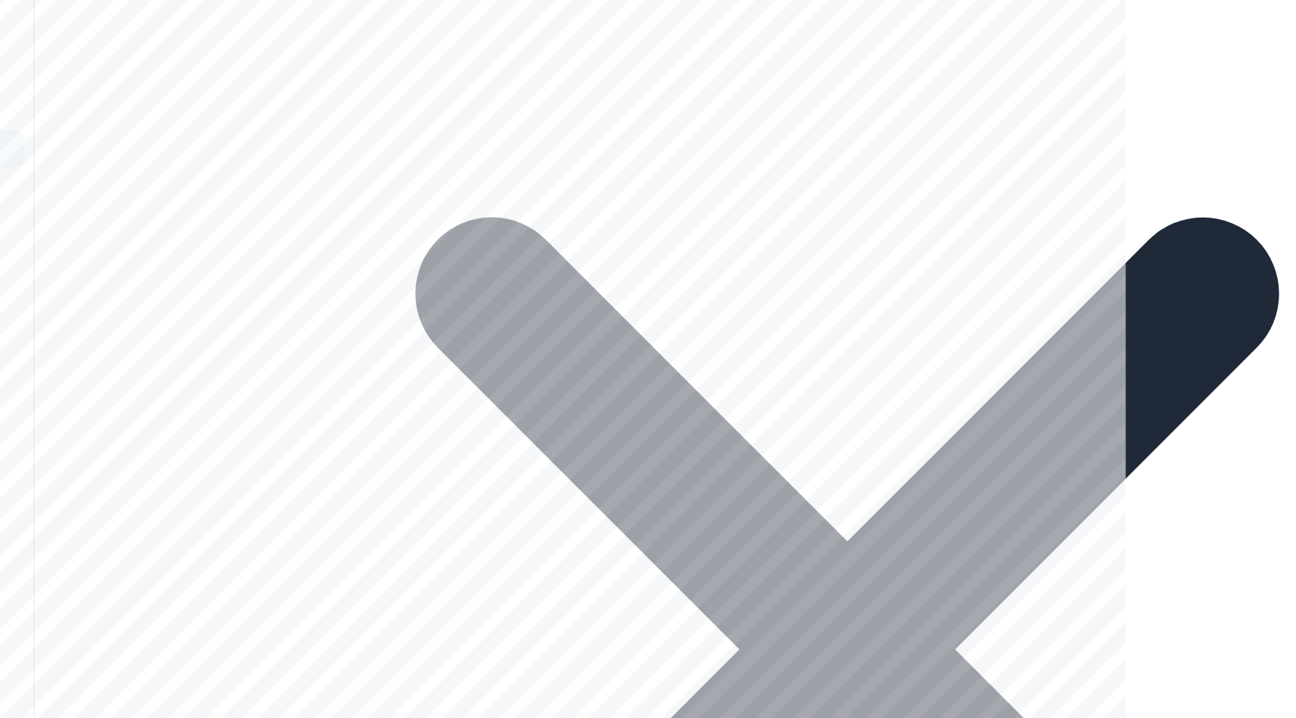
scroll to position [9317, 0]
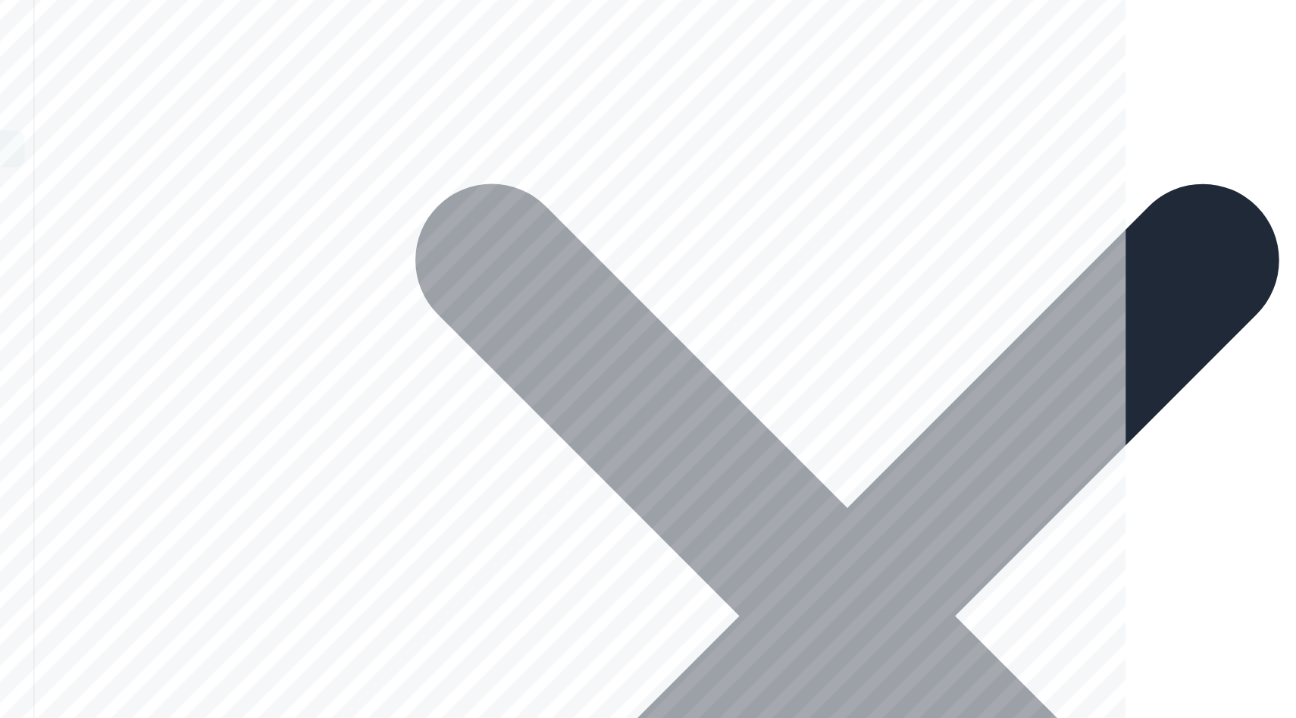
scroll to position [9340, 0]
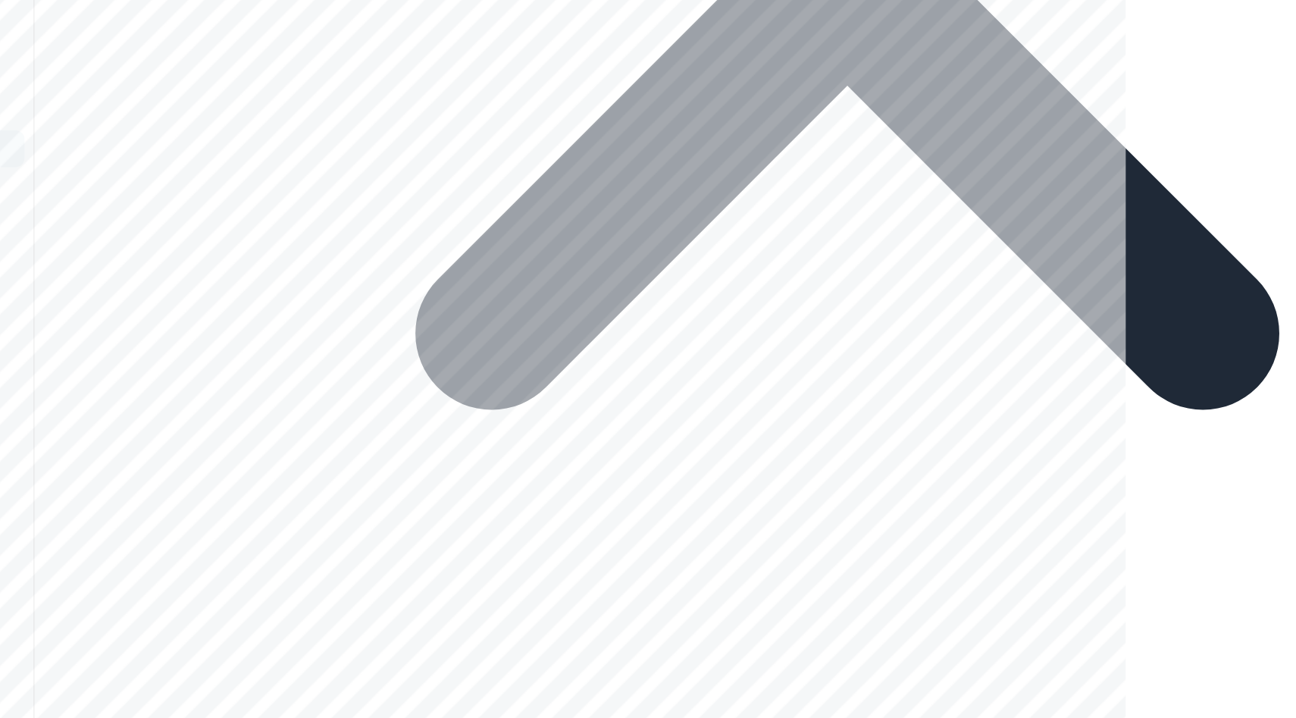
scroll to position [9774, 0]
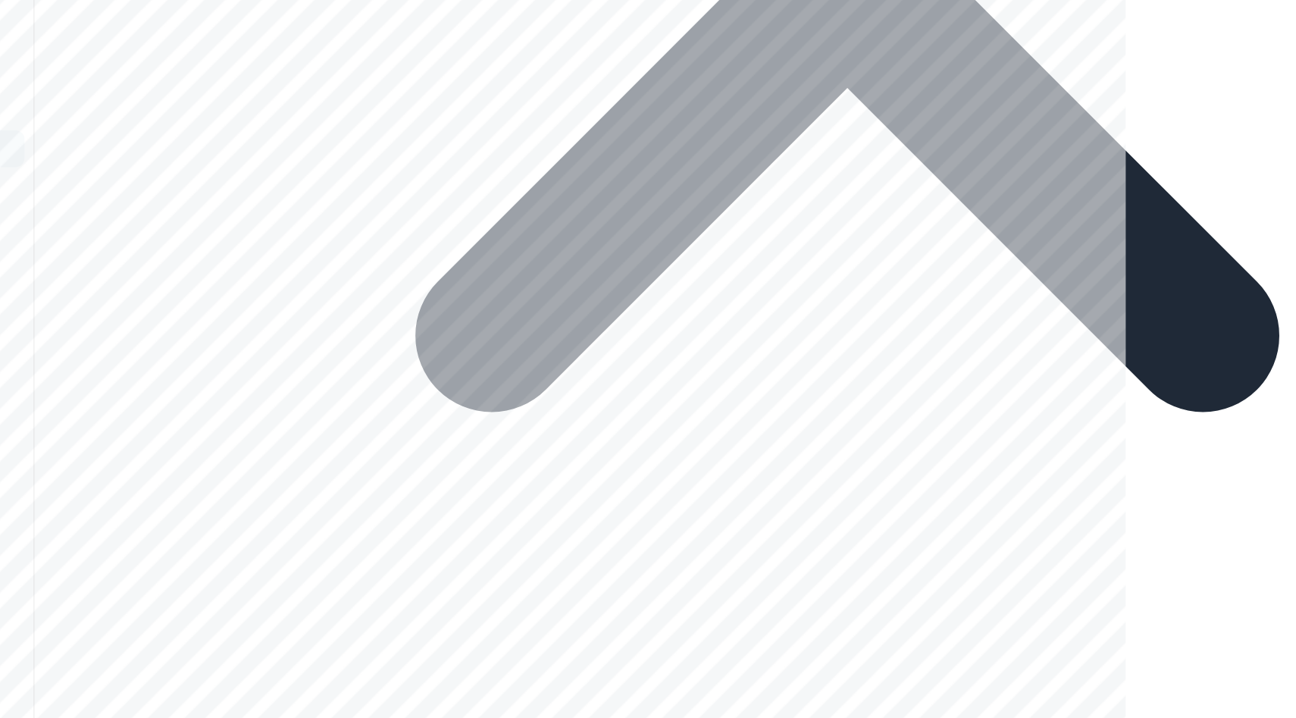
drag, startPoint x: 490, startPoint y: 261, endPoint x: 587, endPoint y: 260, distance: 97.8
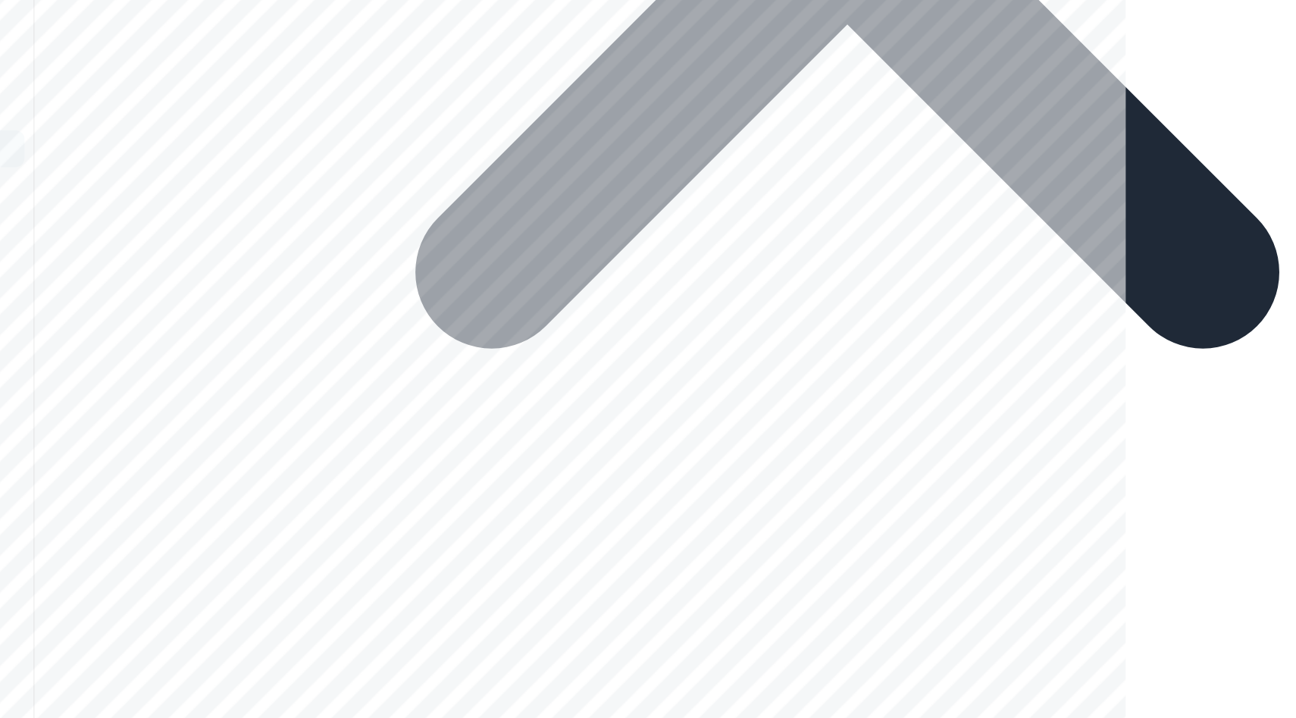
scroll to position [9794, 0]
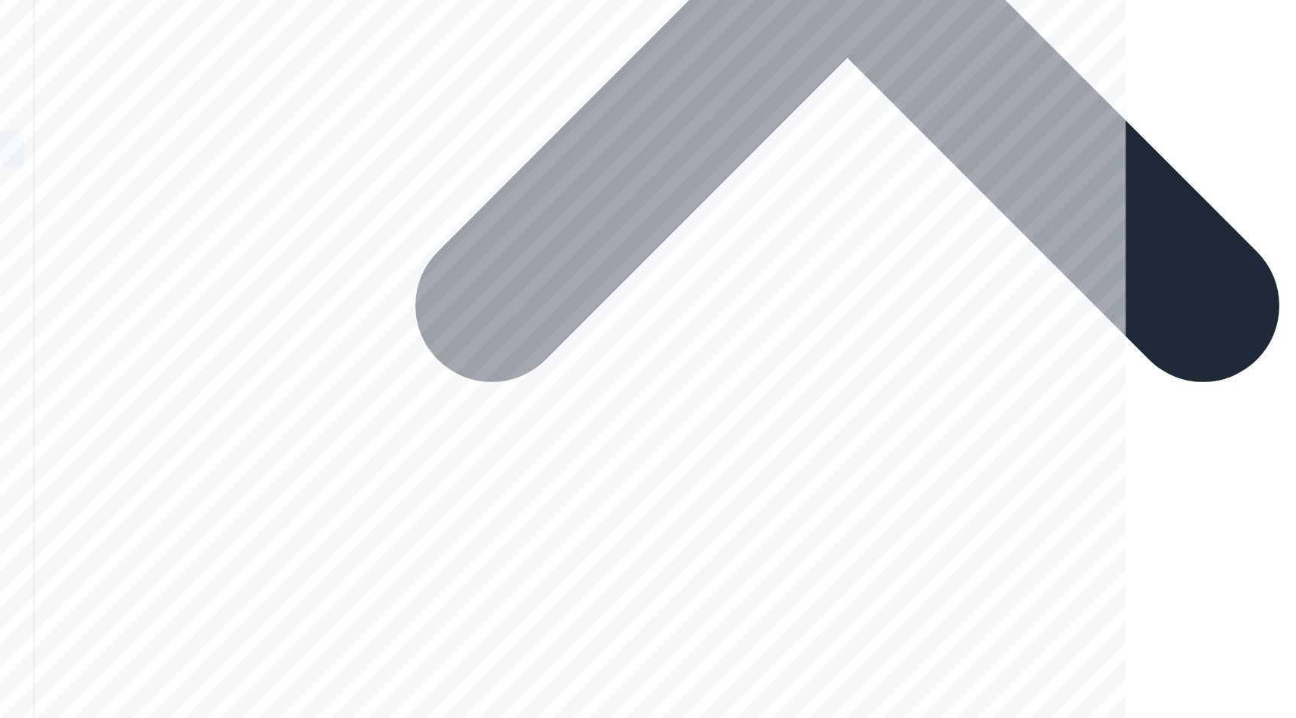
drag, startPoint x: 456, startPoint y: 241, endPoint x: 365, endPoint y: 247, distance: 91.2
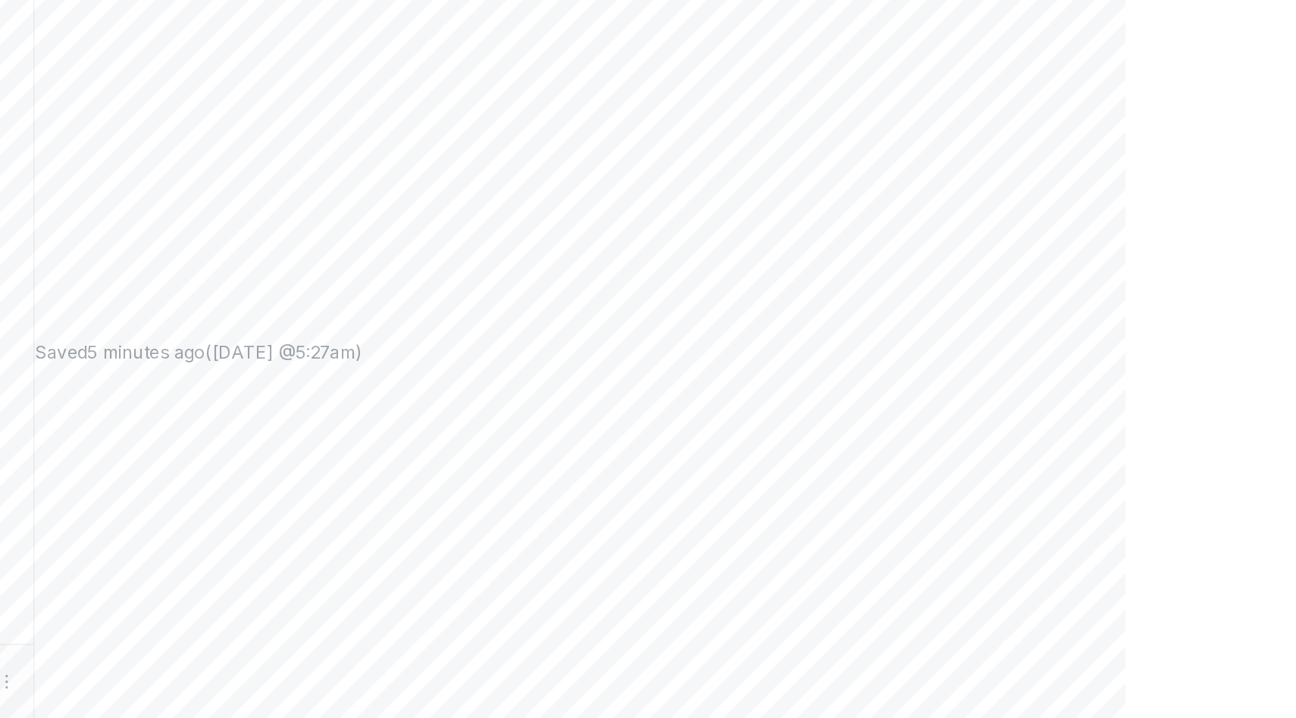
scroll to position [860, 0]
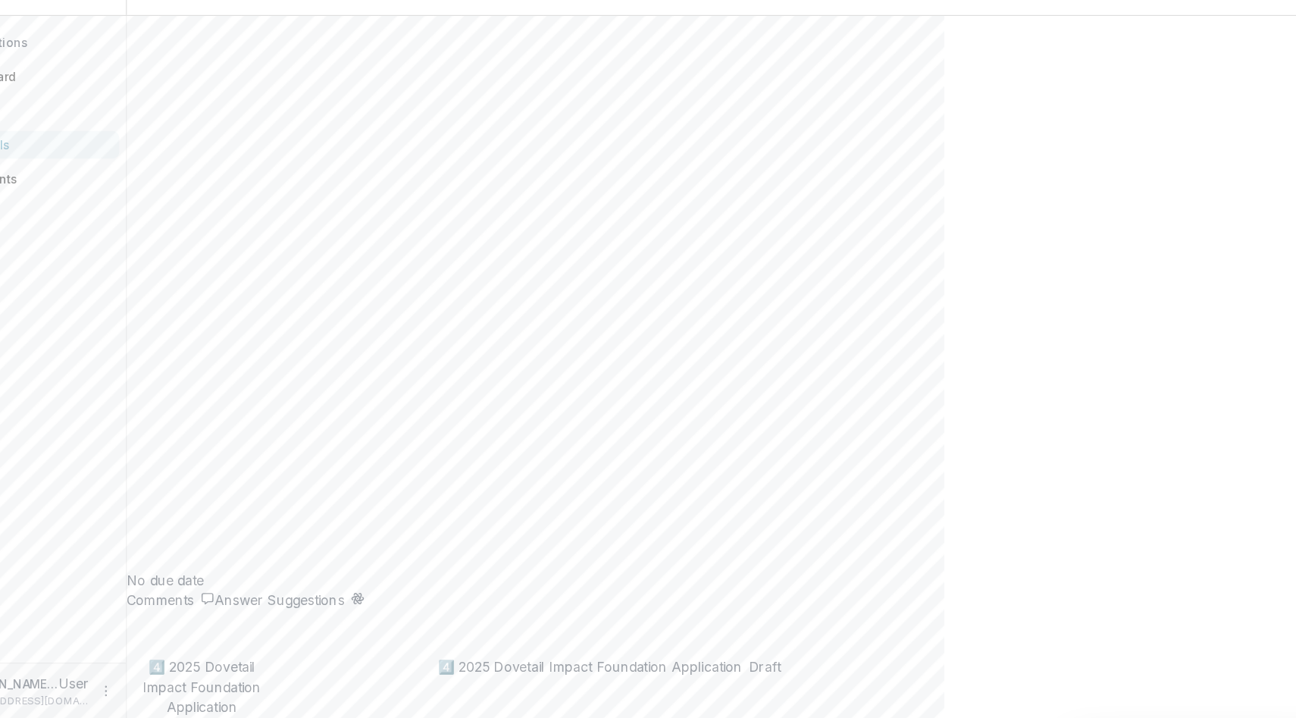
scroll to position [0, 0]
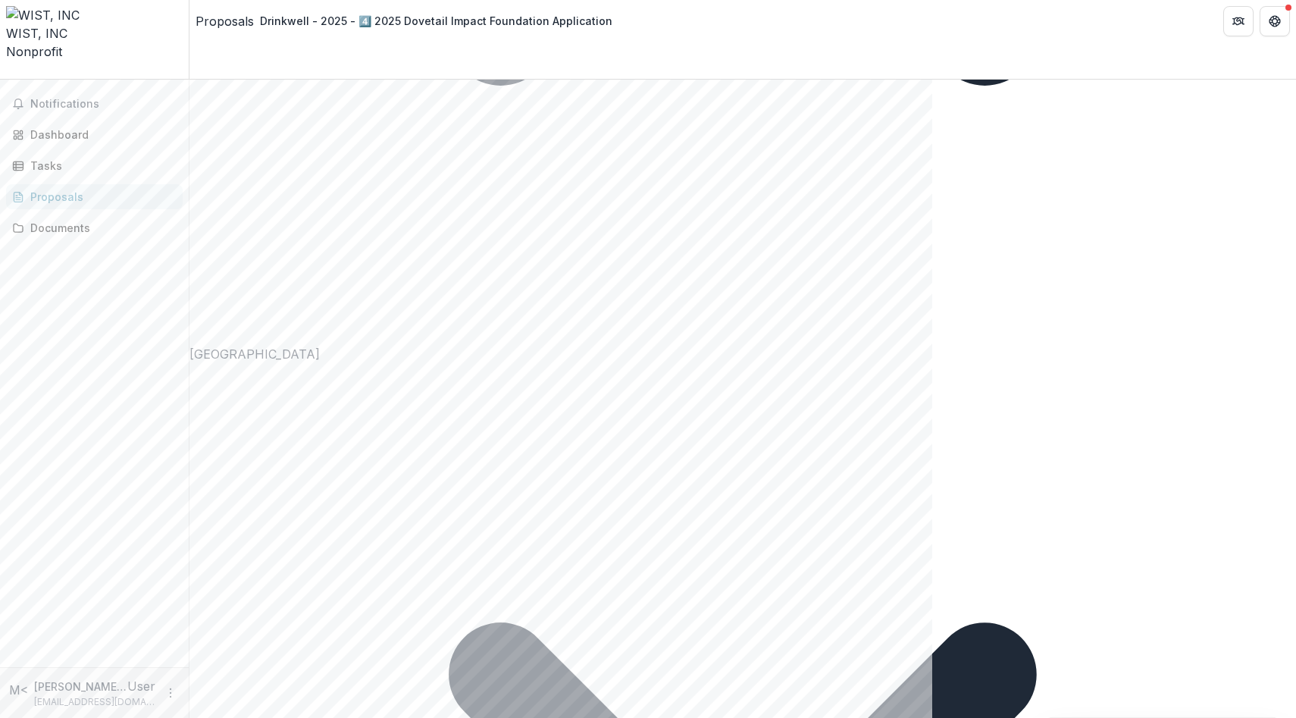
scroll to position [8833, 0]
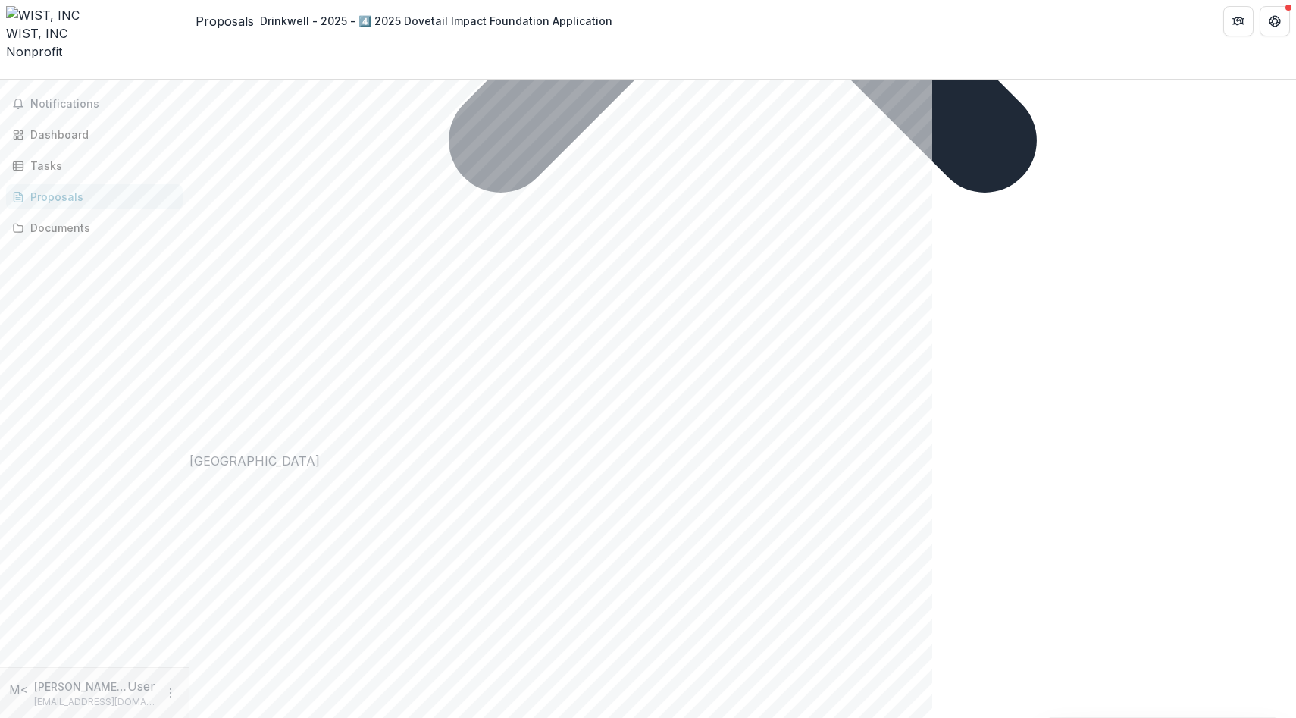
scroll to position [8890, 0]
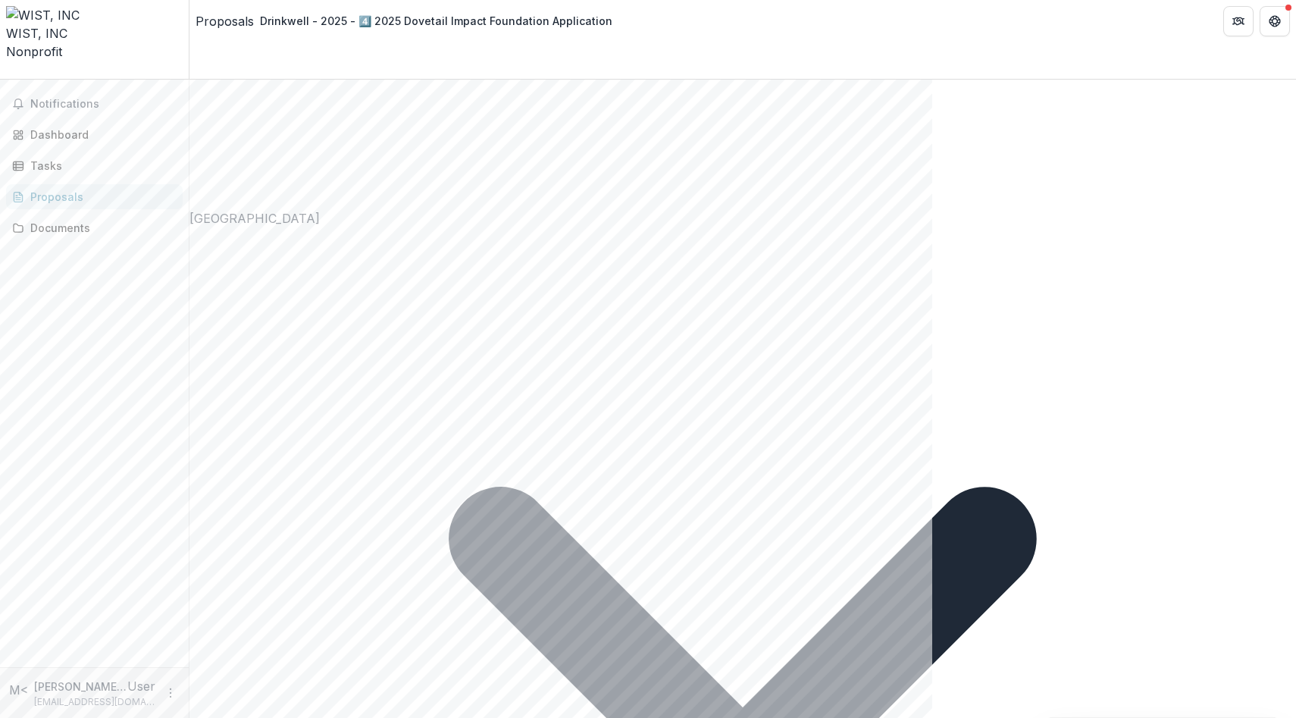
scroll to position [9955, 0]
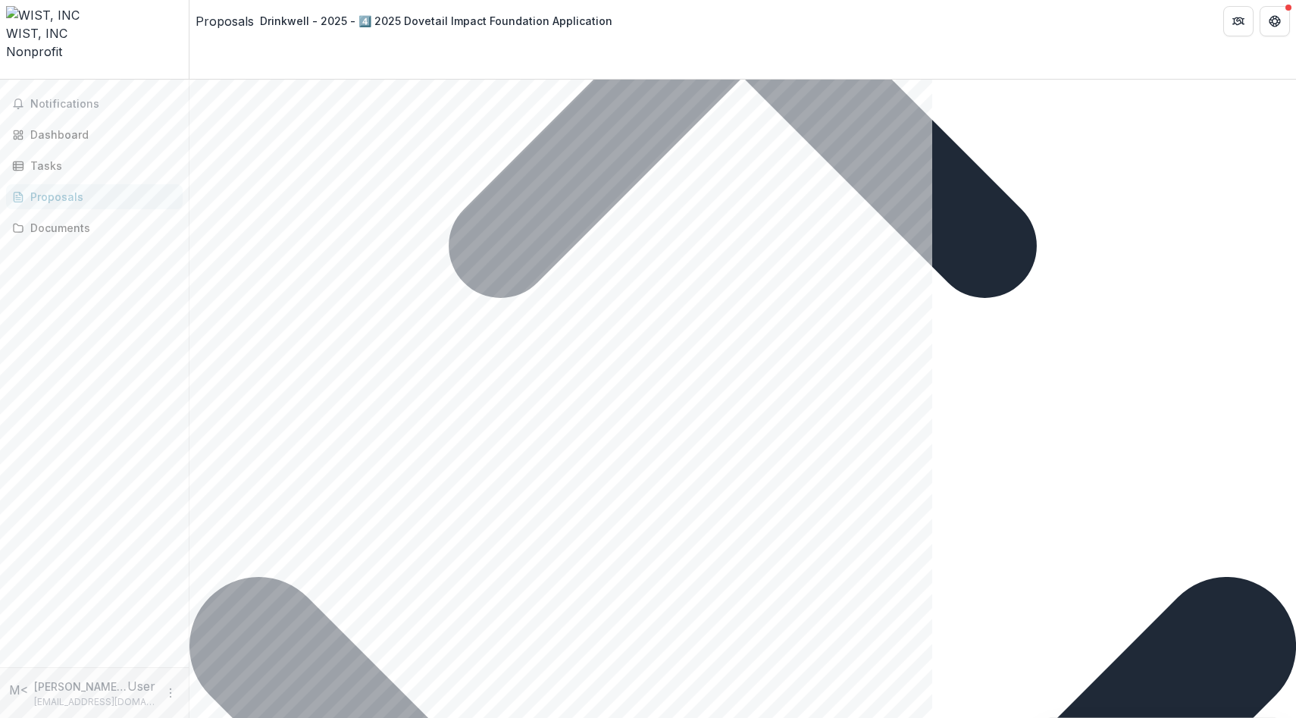
scroll to position [9862, 0]
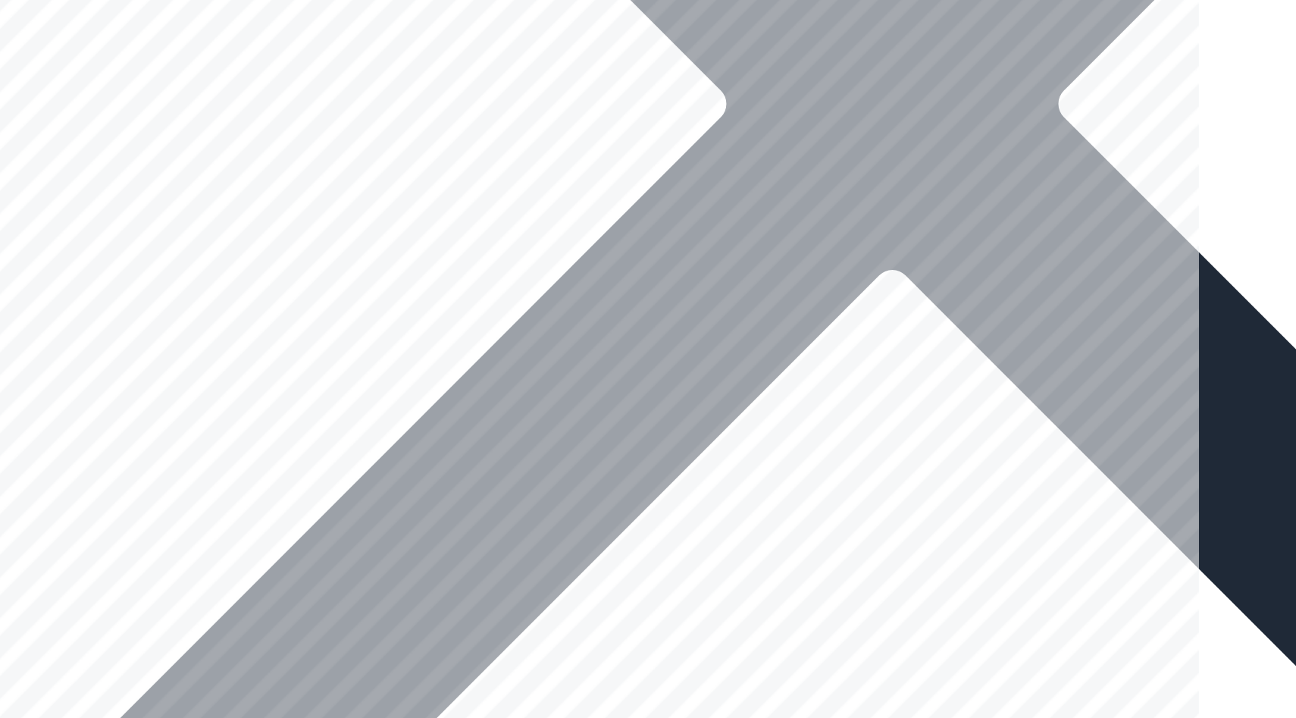
scroll to position [4554, 0]
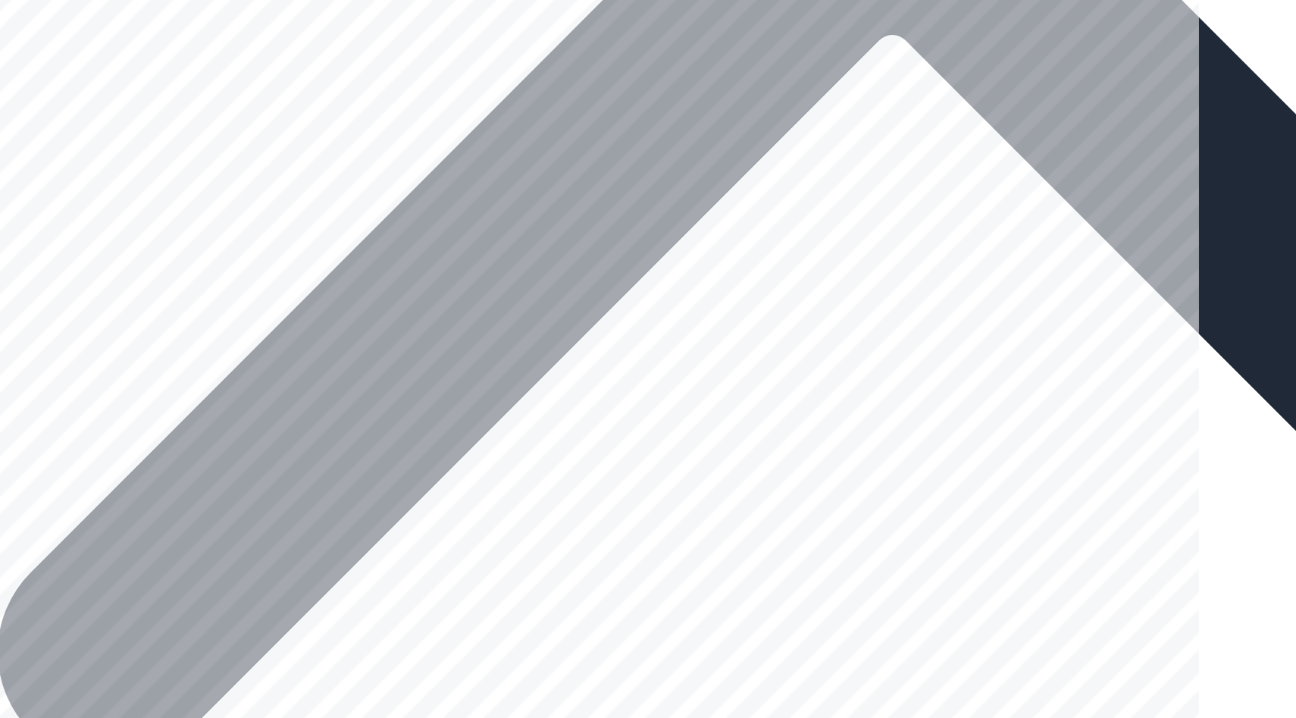
scroll to position [4881, 0]
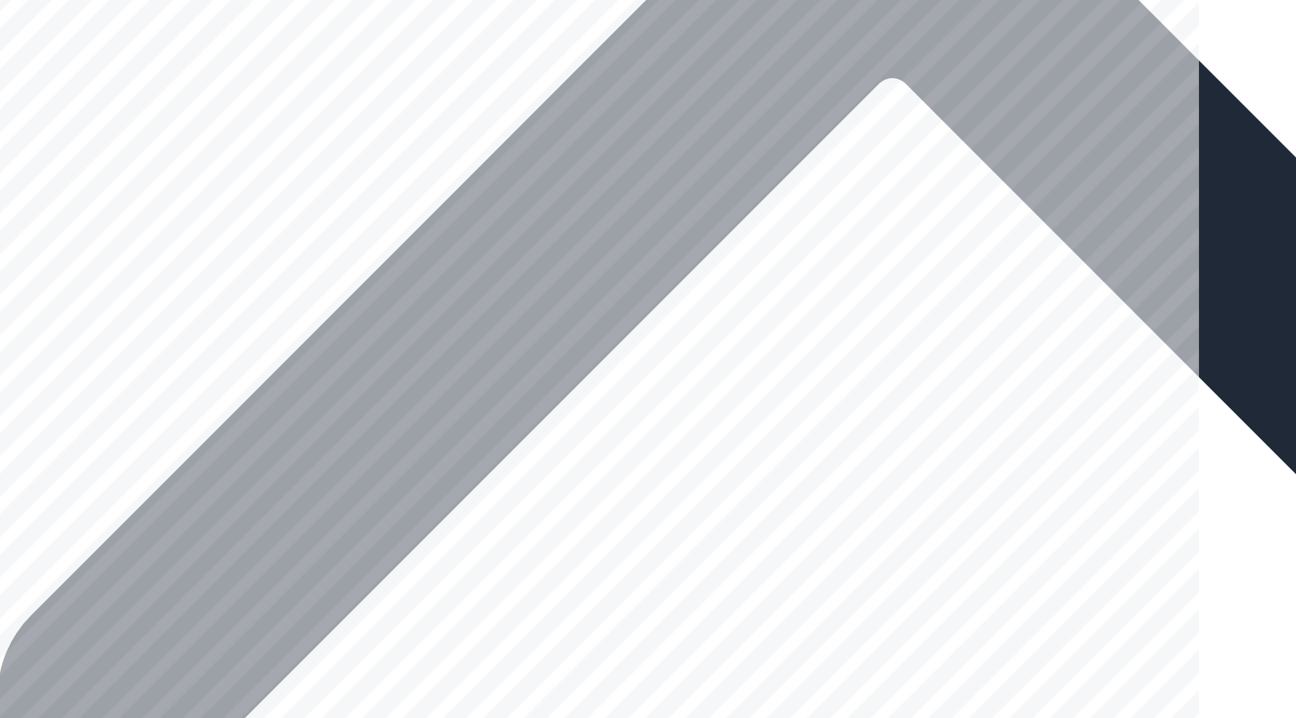
scroll to position [4853, 0]
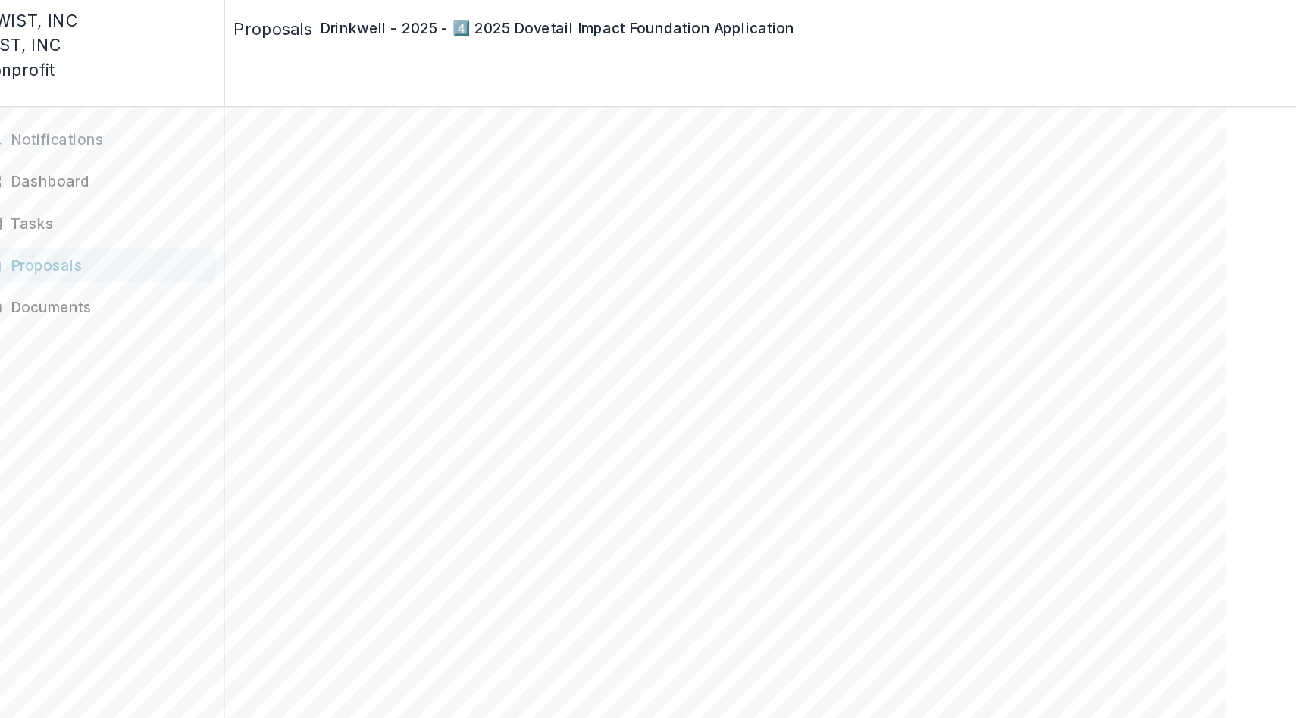
scroll to position [1939, 0]
